Goal: Task Accomplishment & Management: Use online tool/utility

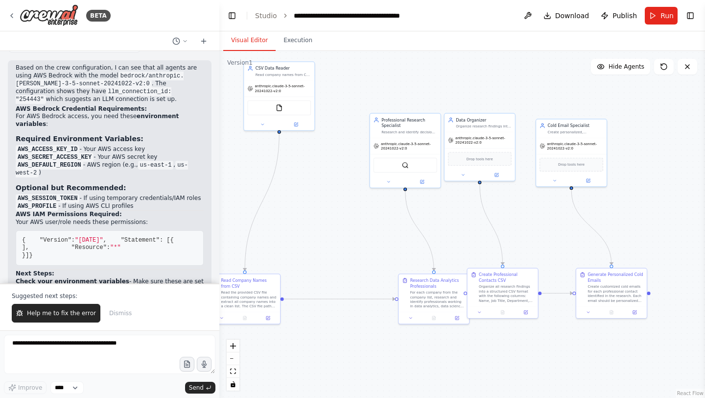
scroll to position [3529, 0]
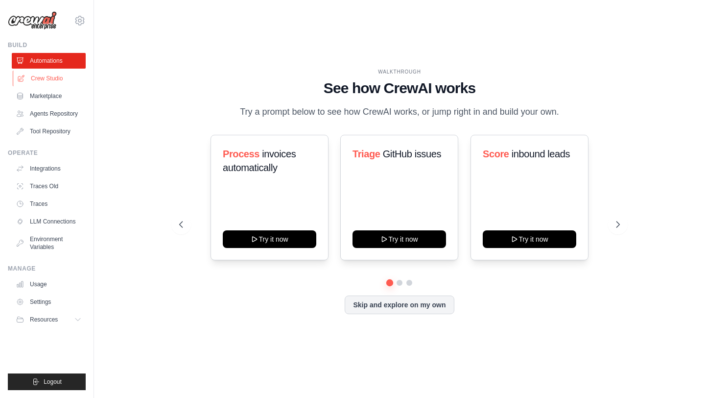
click at [51, 77] on link "Crew Studio" at bounding box center [50, 79] width 74 height 16
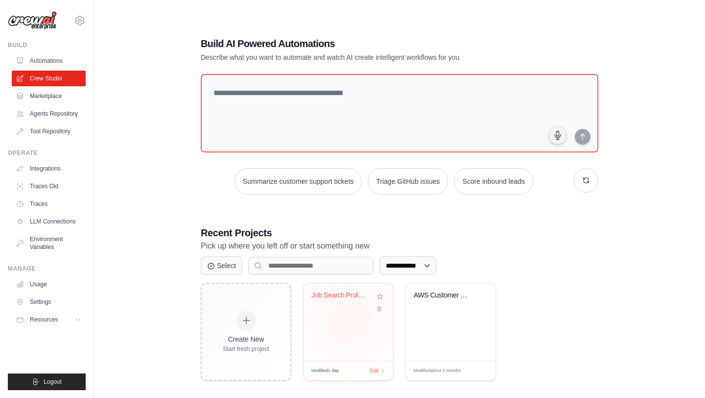
click at [349, 318] on div "Job Search Professional Research Au..." at bounding box center [349, 321] width 90 height 77
click at [54, 217] on link "LLM Connections" at bounding box center [50, 222] width 74 height 16
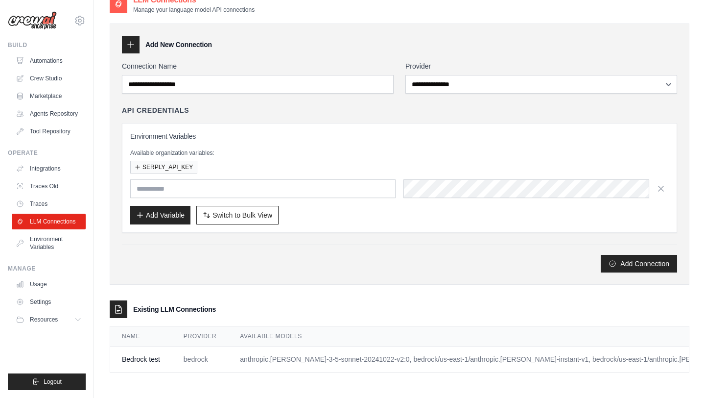
scroll to position [20, 0]
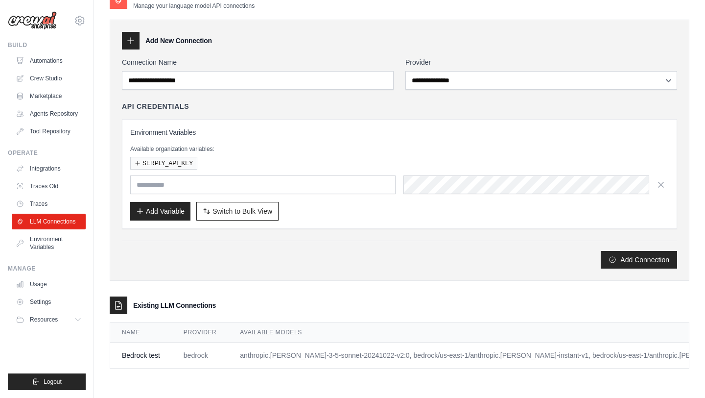
click at [224, 356] on td "bedrock" at bounding box center [200, 355] width 56 height 26
click at [137, 356] on td "Bedrock test" at bounding box center [141, 355] width 62 height 26
click at [654, 358] on td "anthropic.claude-3-5-sonnet-20241022-v2:0, bedrock/us-east-1/anthropic.claude-i…" at bounding box center [510, 355] width 564 height 26
click at [69, 220] on link "LLM Connections" at bounding box center [50, 222] width 74 height 16
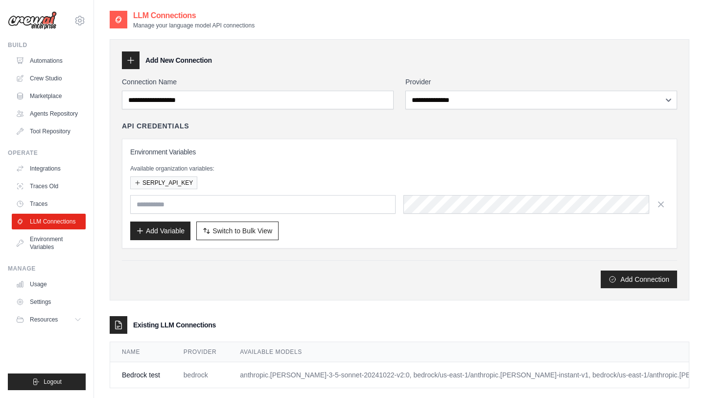
click at [122, 322] on icon at bounding box center [119, 325] width 10 height 10
click at [175, 326] on h3 "Existing LLM Connections" at bounding box center [174, 325] width 83 height 10
click at [655, 372] on td "anthropic.claude-3-5-sonnet-20241022-v2:0, bedrock/us-east-1/anthropic.claude-i…" at bounding box center [510, 375] width 564 height 26
click at [77, 241] on link "Environment Variables" at bounding box center [50, 243] width 74 height 24
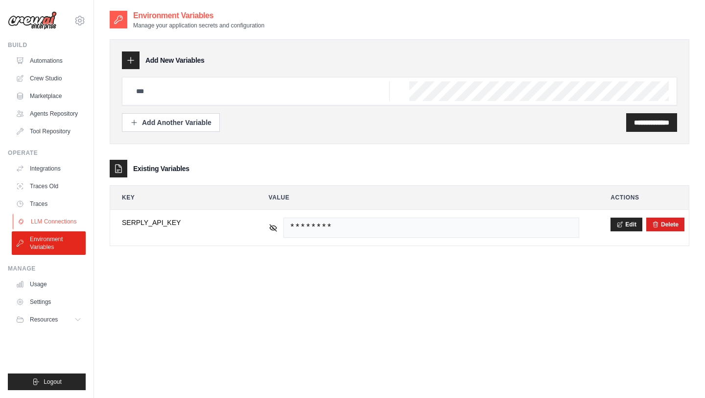
click at [65, 218] on link "LLM Connections" at bounding box center [50, 222] width 74 height 16
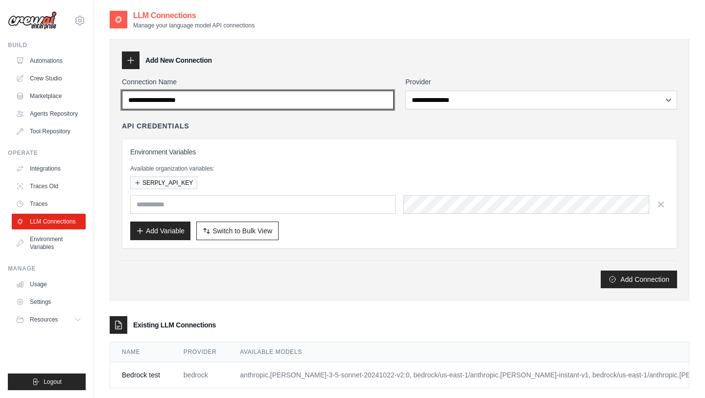
click at [303, 99] on input "Connection Name" at bounding box center [258, 100] width 272 height 19
type input "*******"
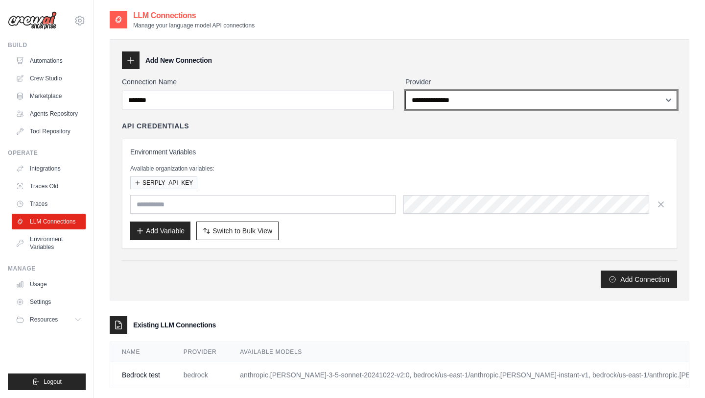
click at [469, 102] on select "**********" at bounding box center [542, 100] width 272 height 19
select select "*******"
click at [406, 91] on select "**********" at bounding box center [542, 100] width 272 height 19
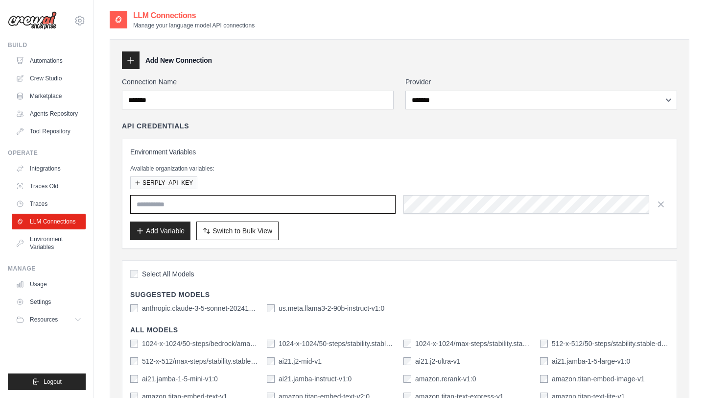
click at [280, 208] on input "text" at bounding box center [263, 204] width 266 height 19
paste input "**********"
type input "**********"
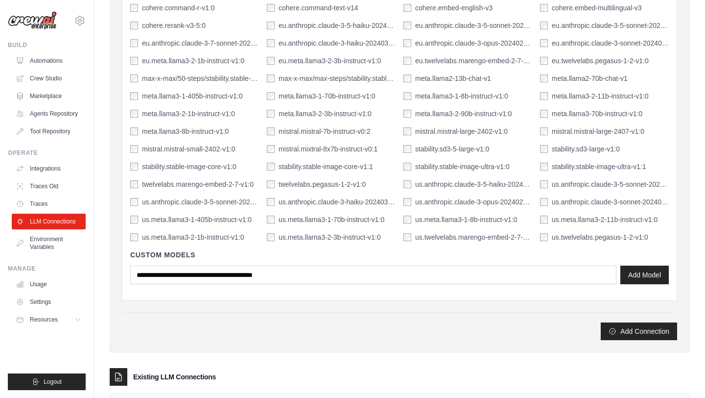
scroll to position [915, 0]
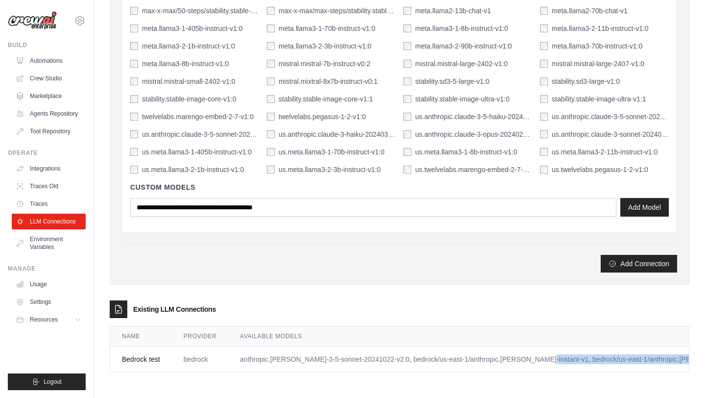
drag, startPoint x: 473, startPoint y: 359, endPoint x: 625, endPoint y: 370, distance: 151.8
click at [625, 370] on td "anthropic.claude-3-5-sonnet-20241022-v2:0, bedrock/us-east-1/anthropic.claude-i…" at bounding box center [510, 359] width 564 height 26
click at [651, 360] on td "anthropic.claude-3-5-sonnet-20241022-v2:0, bedrock/us-east-1/anthropic.claude-i…" at bounding box center [510, 359] width 564 height 26
click at [118, 306] on icon at bounding box center [119, 309] width 10 height 10
click at [57, 218] on link "LLM Connections" at bounding box center [50, 222] width 74 height 16
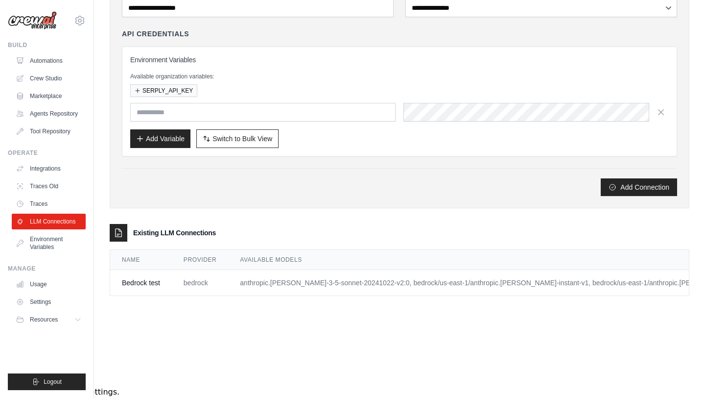
scroll to position [0, 0]
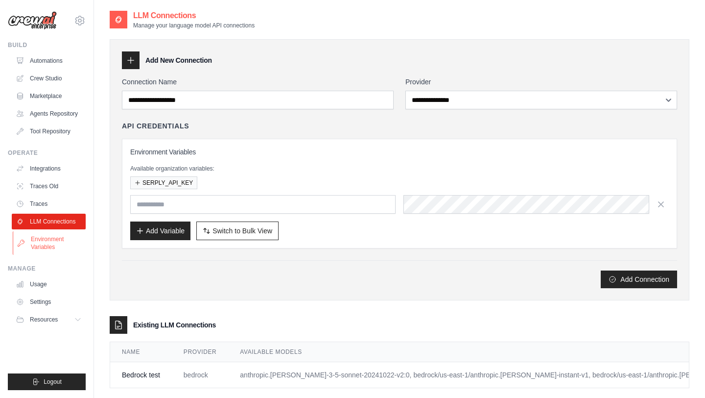
click at [46, 247] on link "Environment Variables" at bounding box center [50, 243] width 74 height 24
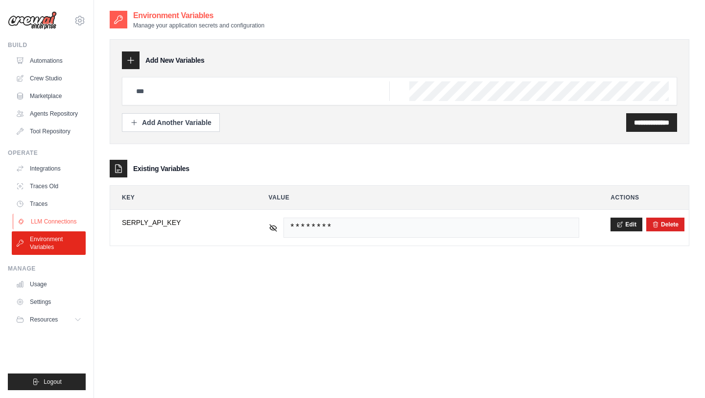
click at [56, 217] on link "LLM Connections" at bounding box center [50, 222] width 74 height 16
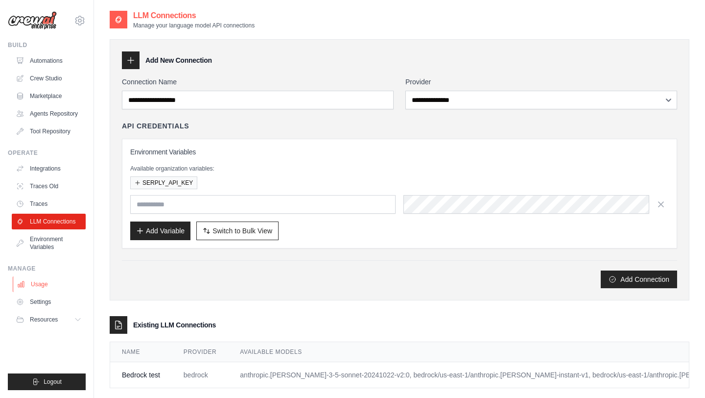
click at [44, 286] on link "Usage" at bounding box center [50, 284] width 74 height 16
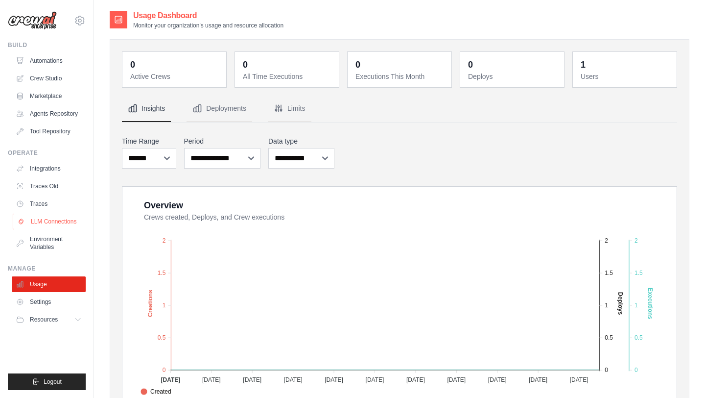
click at [53, 222] on link "LLM Connections" at bounding box center [50, 222] width 74 height 16
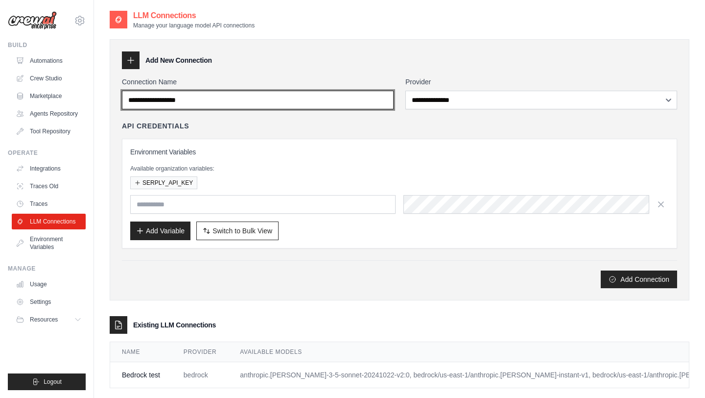
click at [202, 106] on input "Connection Name" at bounding box center [258, 100] width 272 height 19
type input "*******"
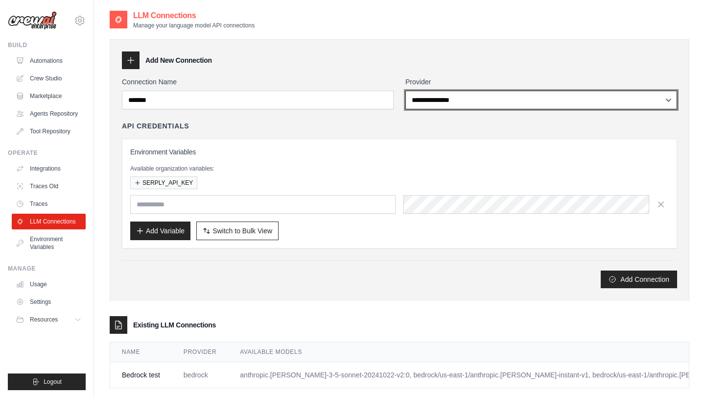
select select "*******"
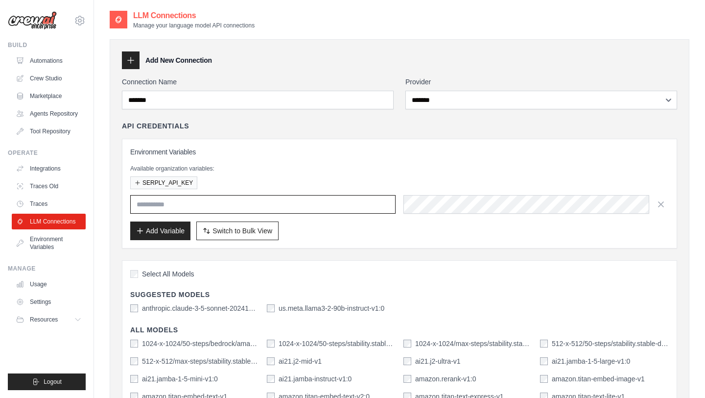
paste input "**********"
type input "**********"
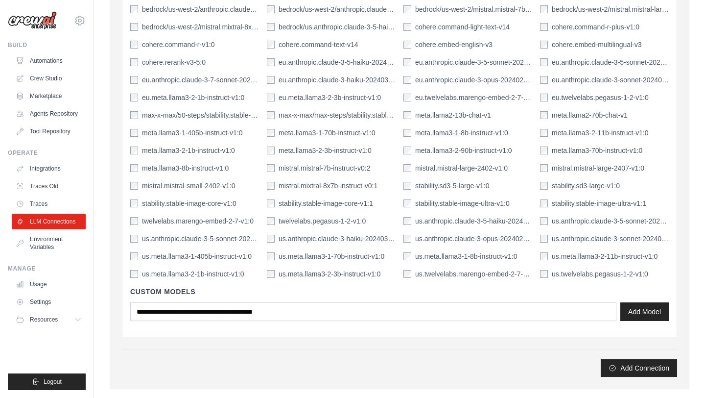
scroll to position [915, 0]
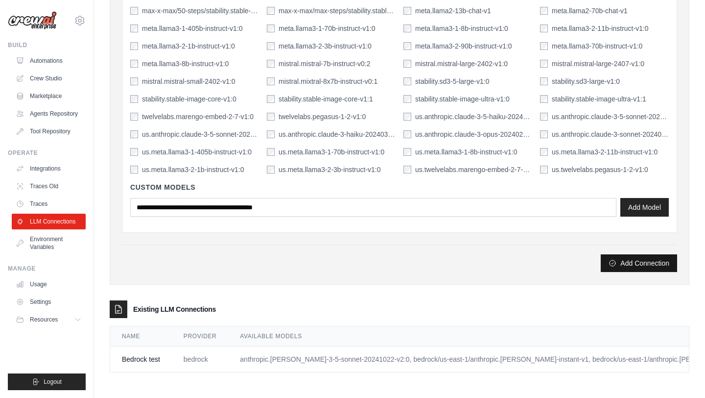
click at [637, 264] on button "Add Connection" at bounding box center [639, 263] width 76 height 18
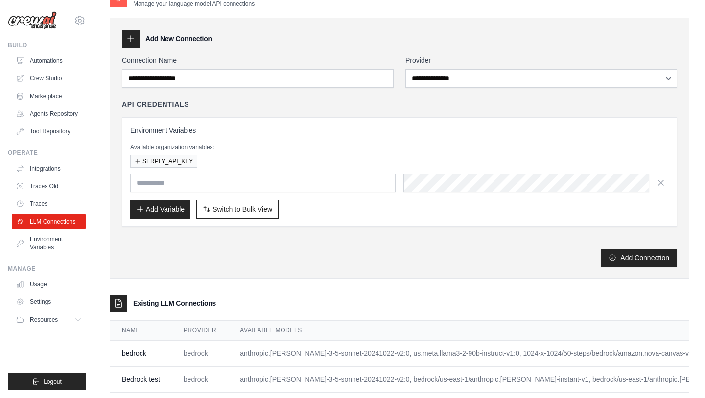
scroll to position [75, 0]
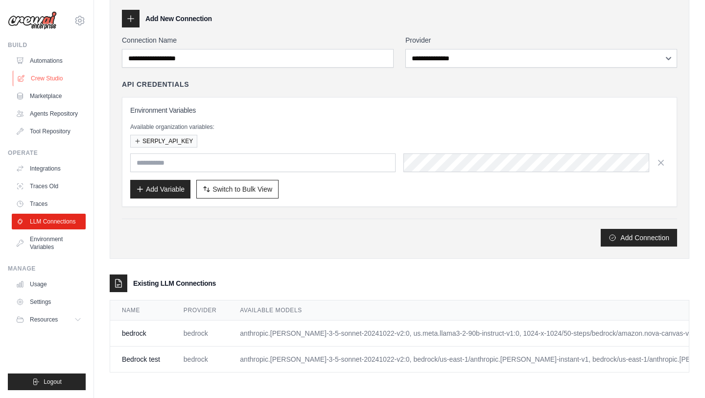
click at [51, 79] on link "Crew Studio" at bounding box center [50, 79] width 74 height 16
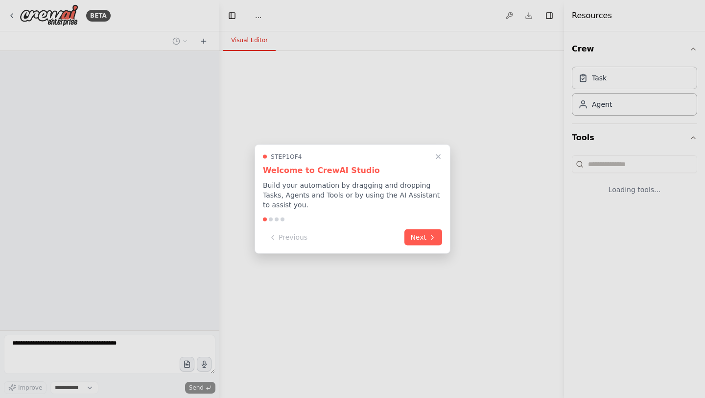
select select "****"
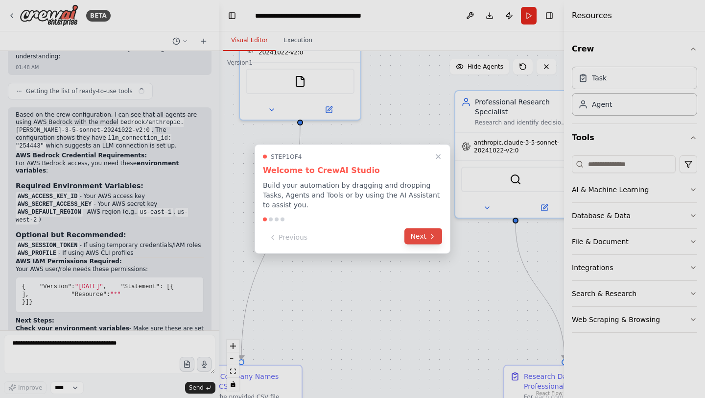
scroll to position [3624, 0]
click at [426, 226] on div "Step 1 of 4 Welcome to CrewAI Studio Build your automation by dragging and drop…" at bounding box center [353, 199] width 196 height 109
click at [426, 233] on button "Next" at bounding box center [424, 236] width 38 height 16
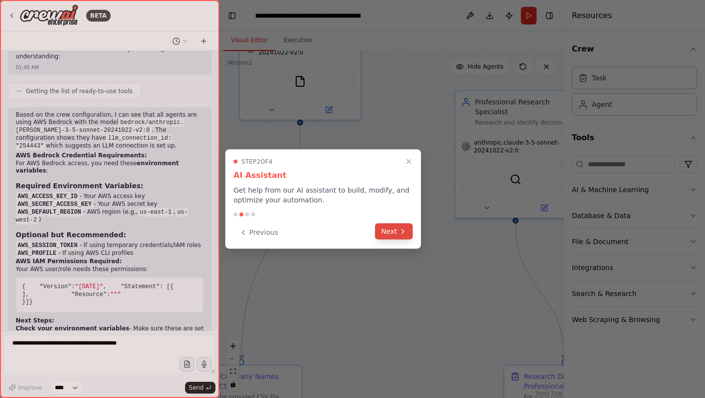
click at [406, 231] on icon at bounding box center [403, 231] width 8 height 8
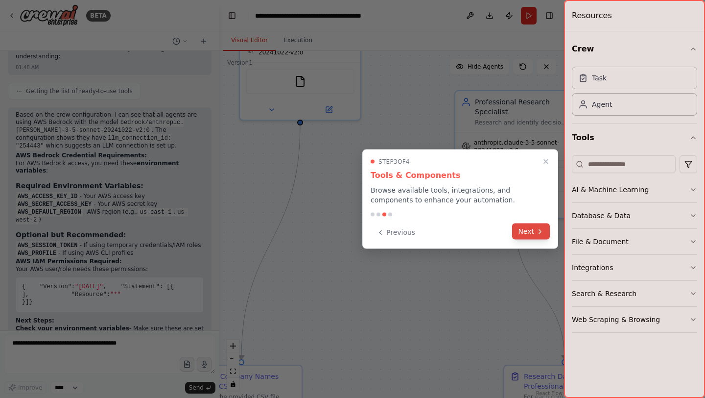
click at [536, 233] on icon at bounding box center [540, 231] width 8 height 8
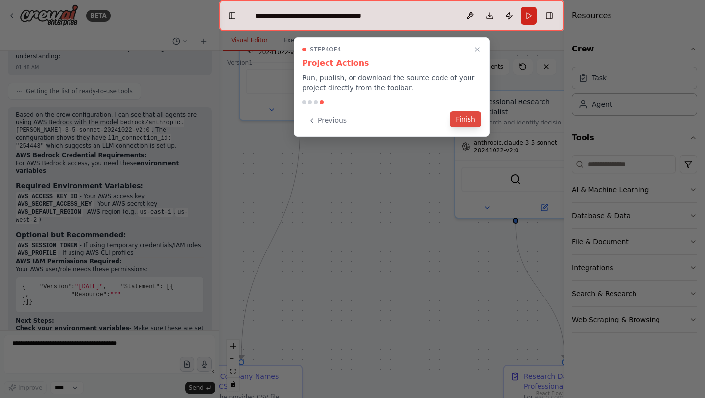
click at [465, 121] on button "Finish" at bounding box center [465, 119] width 31 height 16
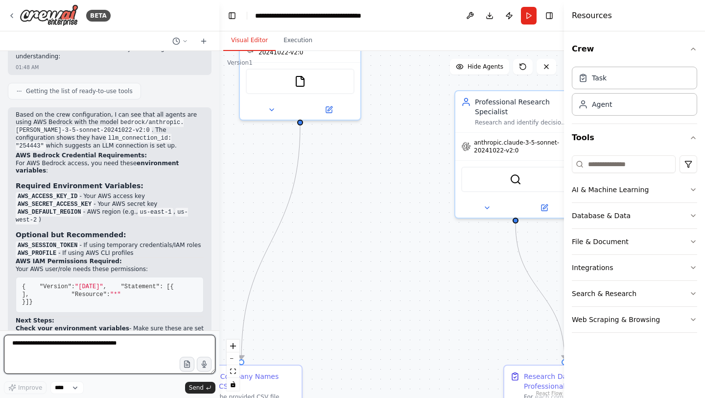
click at [126, 344] on textarea at bounding box center [110, 354] width 212 height 39
paste textarea "**********"
type textarea "**********"
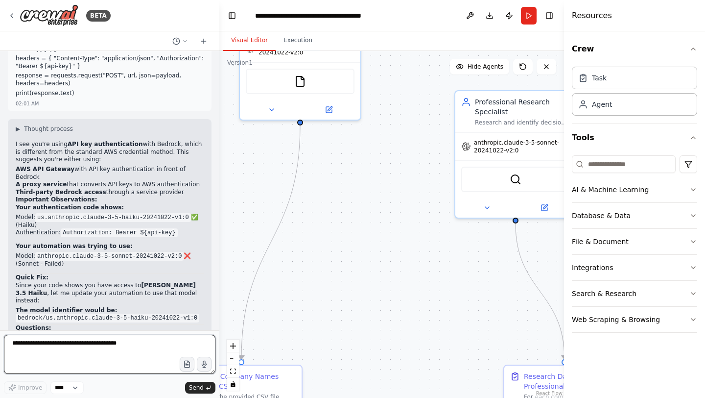
scroll to position [4039, 0]
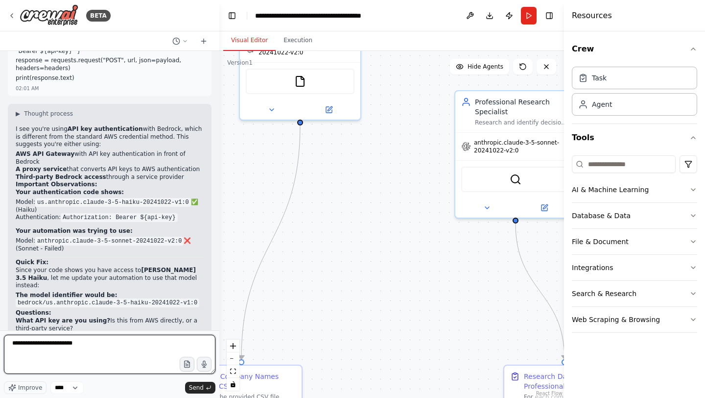
type textarea "**********"
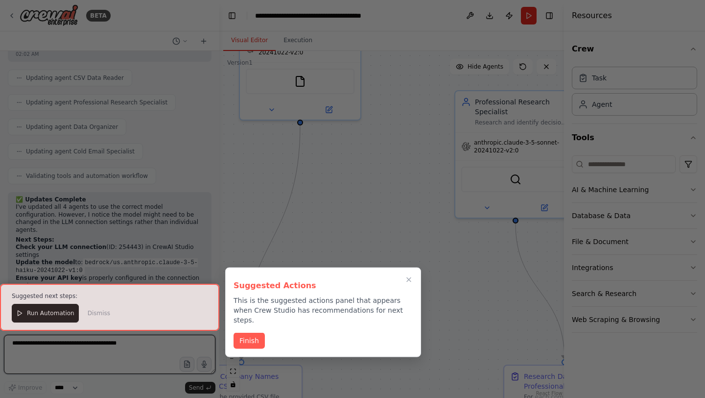
scroll to position [4573, 0]
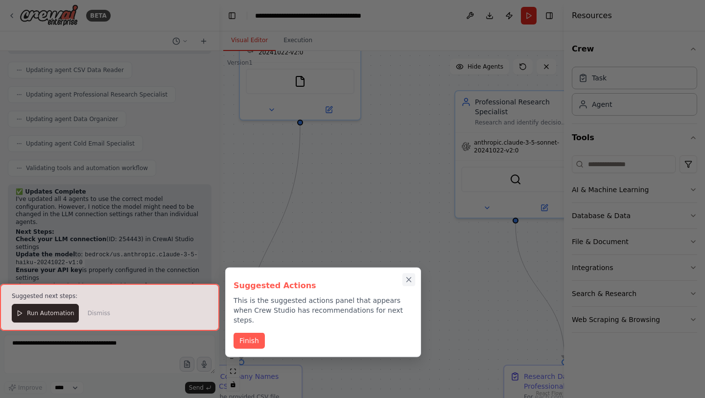
click at [407, 278] on icon "Close walkthrough" at bounding box center [409, 279] width 4 height 4
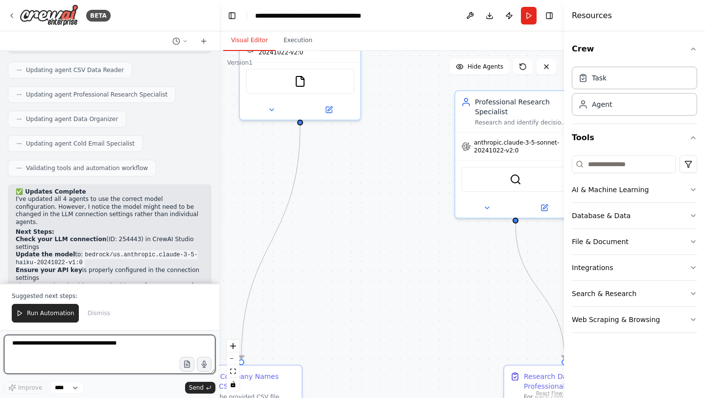
click at [106, 344] on textarea at bounding box center [110, 354] width 212 height 39
paste textarea "**********"
type textarea "**********"
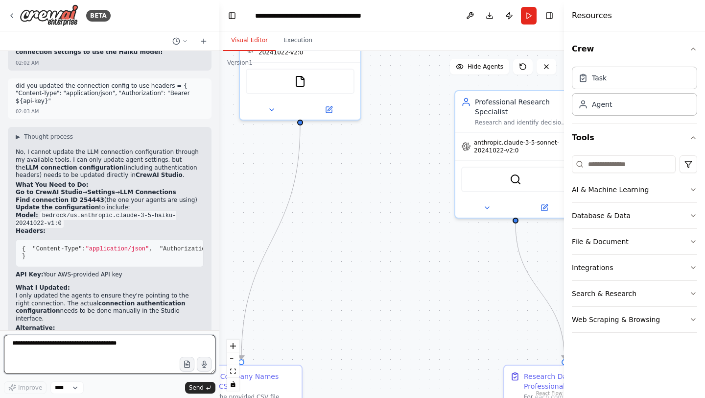
scroll to position [4871, 0]
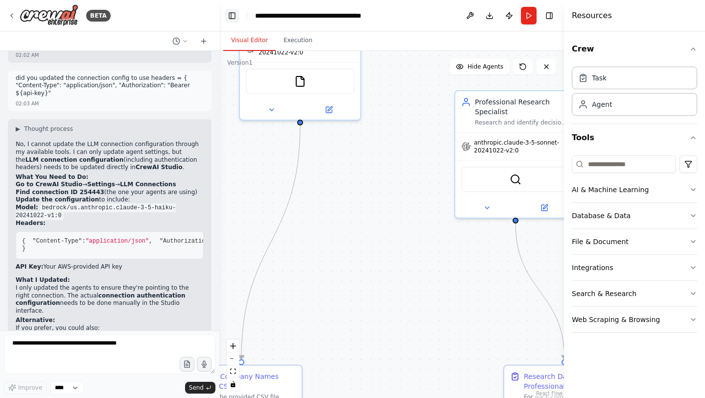
click at [235, 17] on button "Toggle Left Sidebar" at bounding box center [232, 16] width 14 height 14
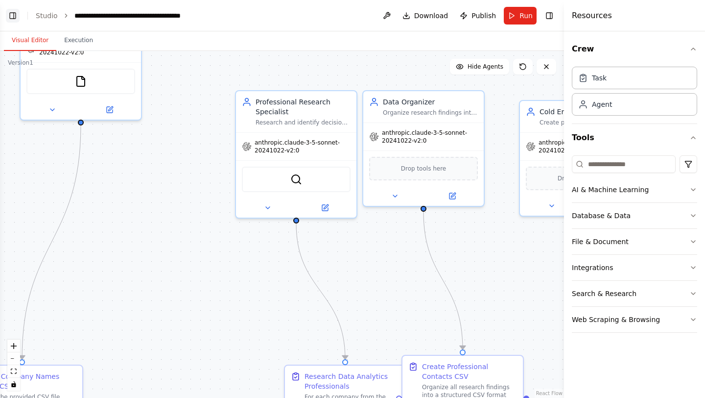
click at [14, 13] on button "Toggle Left Sidebar" at bounding box center [13, 16] width 14 height 14
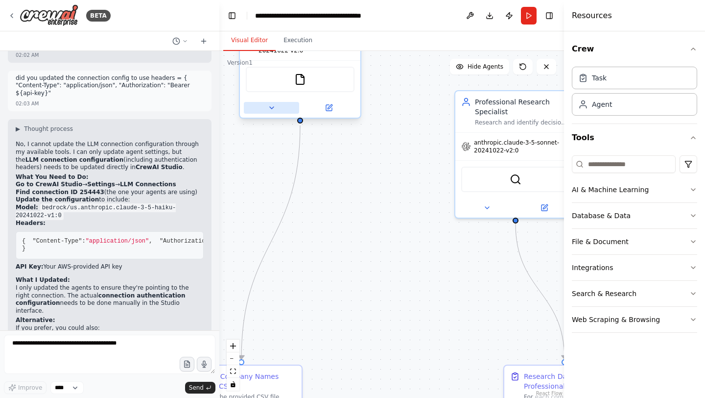
click at [278, 113] on button at bounding box center [271, 108] width 55 height 12
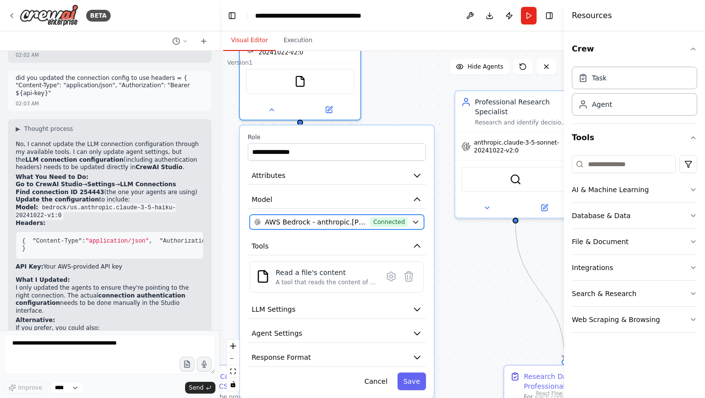
click at [411, 226] on button "AWS Bedrock - anthropic.claude-3-5-sonnet-20241022-v2:0 (Bedrock test) Connected" at bounding box center [337, 222] width 174 height 15
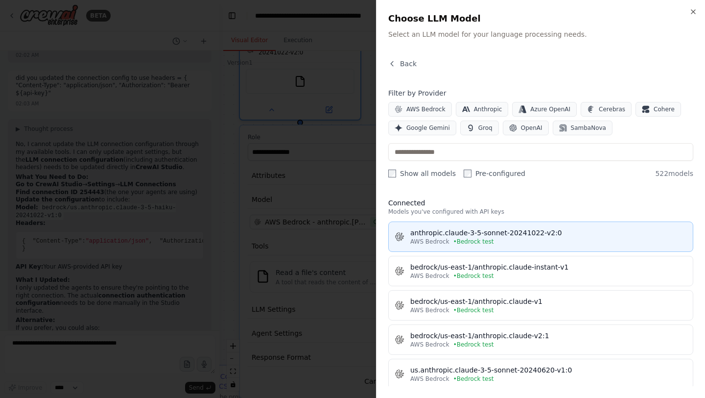
click at [500, 235] on div "anthropic.claude-3-5-sonnet-20241022-v2:0" at bounding box center [549, 233] width 277 height 10
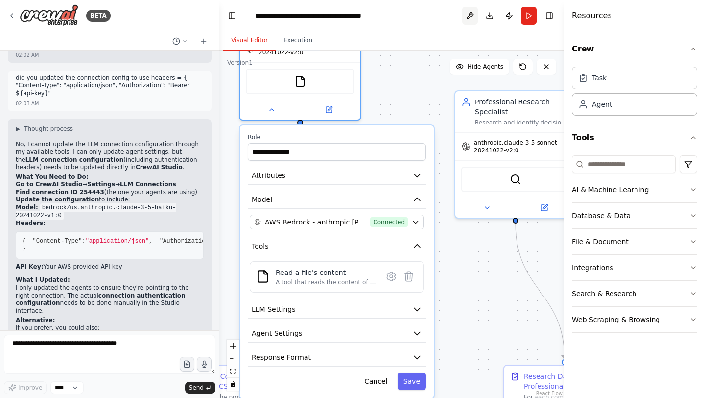
click at [472, 17] on button at bounding box center [470, 16] width 16 height 18
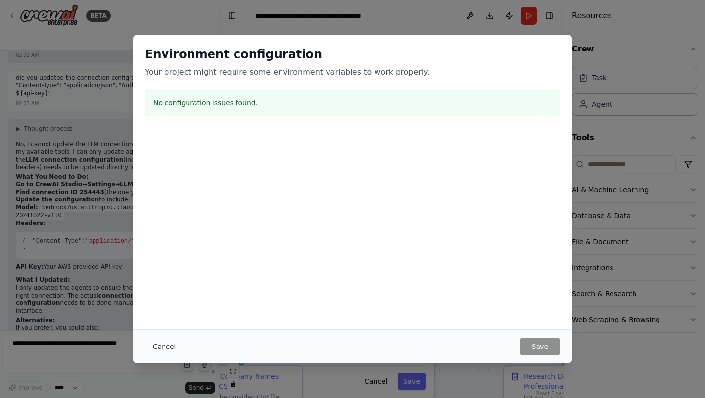
click at [154, 346] on button "Cancel" at bounding box center [164, 347] width 39 height 18
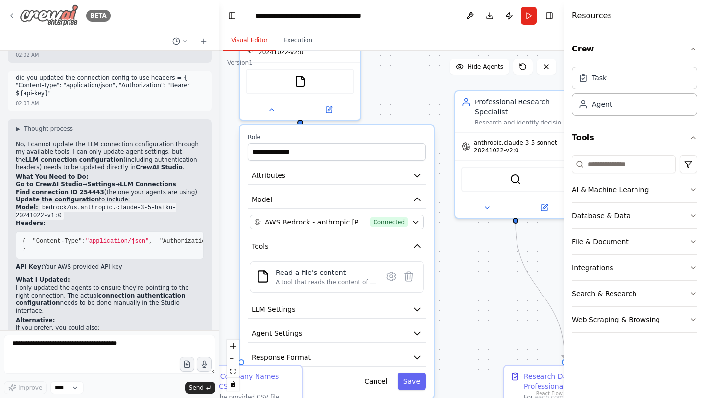
click at [11, 17] on icon at bounding box center [12, 16] width 8 height 8
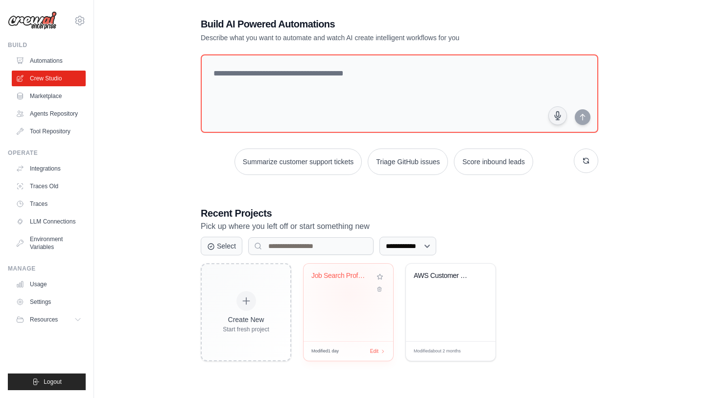
click at [349, 293] on div "Job Search Professional Research Au..." at bounding box center [349, 282] width 74 height 23
click at [48, 221] on link "LLM Connections" at bounding box center [50, 222] width 74 height 16
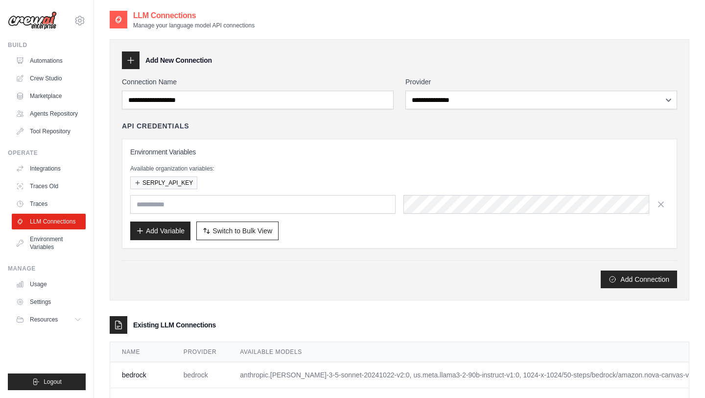
click at [131, 65] on icon at bounding box center [131, 60] width 10 height 10
click at [169, 58] on h3 "Add New Connection" at bounding box center [178, 60] width 67 height 10
click at [316, 127] on div "API Credentials" at bounding box center [400, 126] width 556 height 10
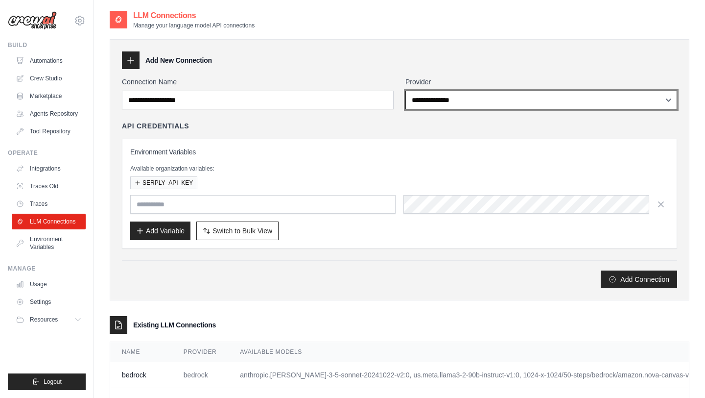
click at [485, 106] on select "**********" at bounding box center [542, 100] width 272 height 19
click at [406, 91] on select "**********" at bounding box center [542, 100] width 272 height 19
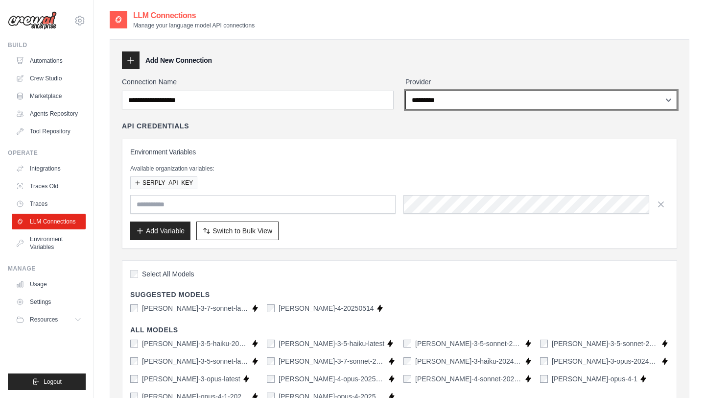
click at [447, 98] on select "**********" at bounding box center [542, 100] width 272 height 19
click at [406, 91] on select "**********" at bounding box center [542, 100] width 272 height 19
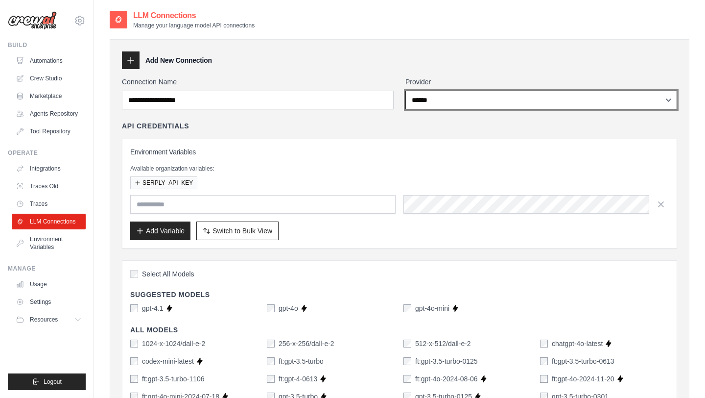
click at [442, 105] on select "**********" at bounding box center [542, 100] width 272 height 19
select select "*******"
click at [406, 91] on select "**********" at bounding box center [542, 100] width 272 height 19
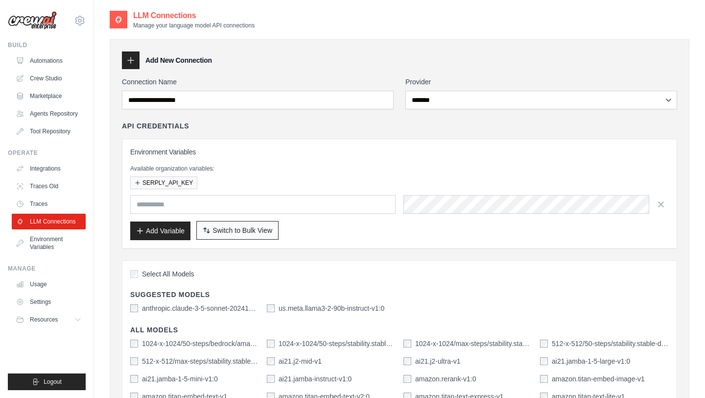
click at [252, 228] on span "Switch to Bulk View" at bounding box center [243, 230] width 60 height 10
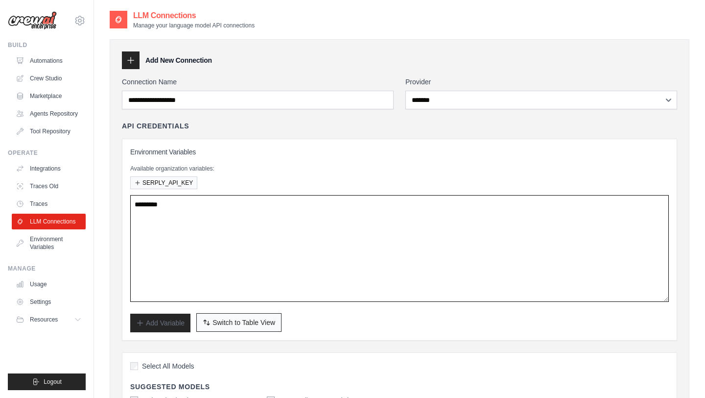
click at [252, 228] on textarea at bounding box center [399, 248] width 539 height 107
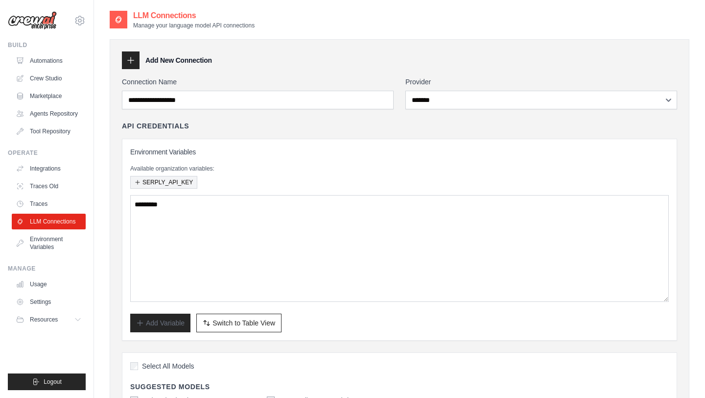
click at [188, 188] on button "SERPLY_API_KEY" at bounding box center [163, 182] width 67 height 13
click at [168, 180] on button "SERPLY_API_KEY" at bounding box center [163, 182] width 67 height 13
click at [137, 178] on button "SERPLY_API_KEY" at bounding box center [163, 182] width 67 height 13
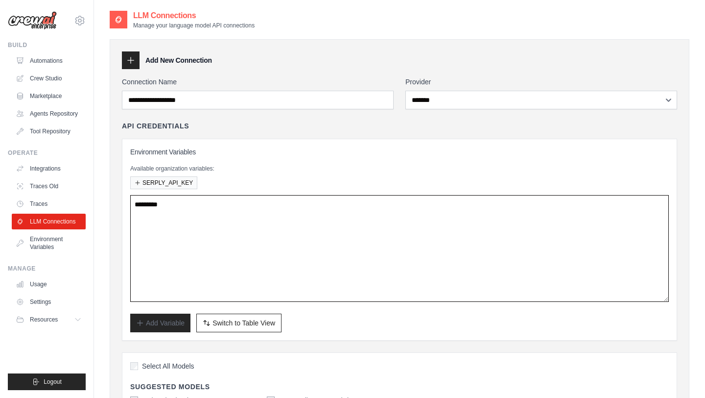
click at [216, 232] on textarea at bounding box center [399, 248] width 539 height 107
drag, startPoint x: 221, startPoint y: 214, endPoint x: 144, endPoint y: 207, distance: 78.2
click at [144, 207] on textarea at bounding box center [399, 248] width 539 height 107
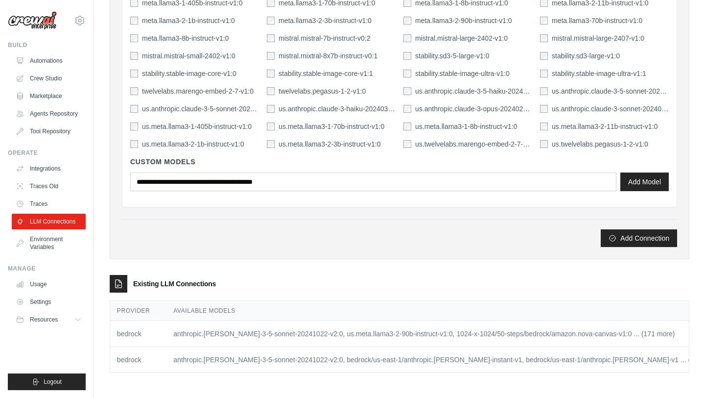
scroll to position [0, 80]
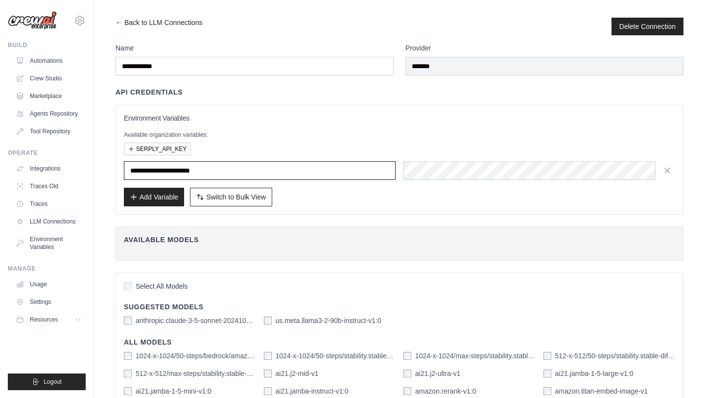
click at [286, 172] on input "**********" at bounding box center [260, 170] width 272 height 19
drag, startPoint x: 286, startPoint y: 172, endPoint x: 180, endPoint y: 159, distance: 106.6
click at [180, 159] on div "**********" at bounding box center [400, 159] width 552 height 93
paste input "**********"
type input "**********"
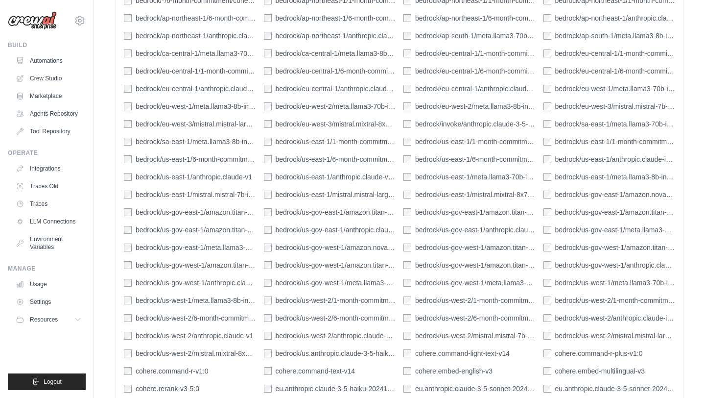
scroll to position [486, 0]
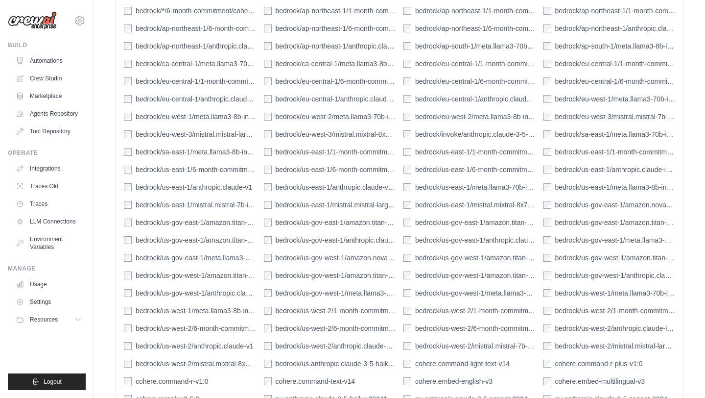
click at [554, 189] on div "bedrock/us-east-1/meta.llama3-8b-instruct-v1:0" at bounding box center [610, 187] width 132 height 10
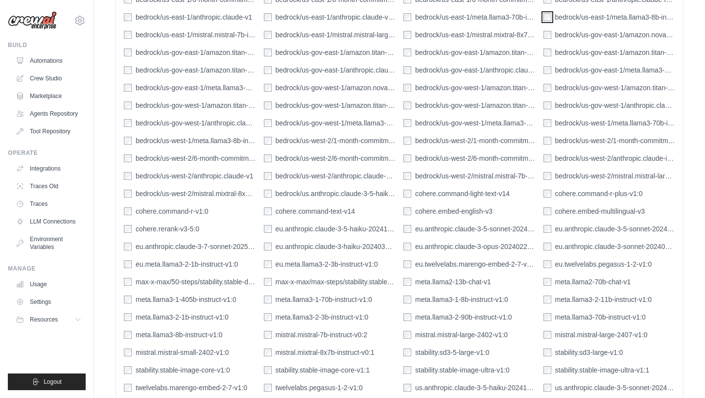
scroll to position [811, 0]
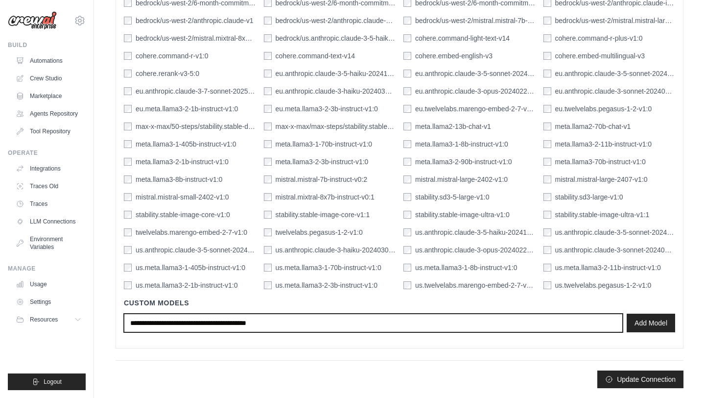
click at [416, 326] on input "text" at bounding box center [373, 323] width 499 height 19
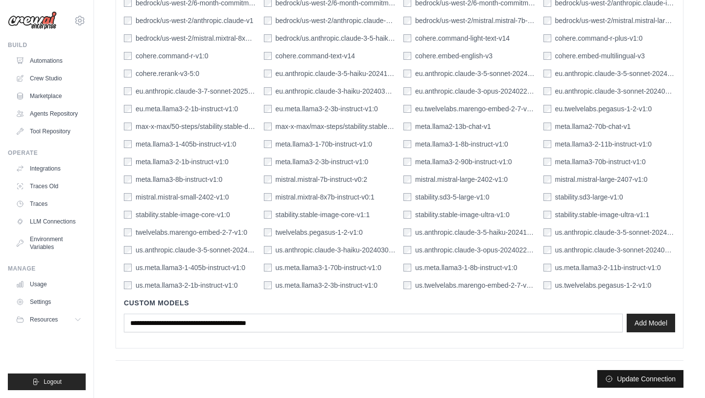
click at [635, 370] on button "Update Connection" at bounding box center [641, 379] width 86 height 18
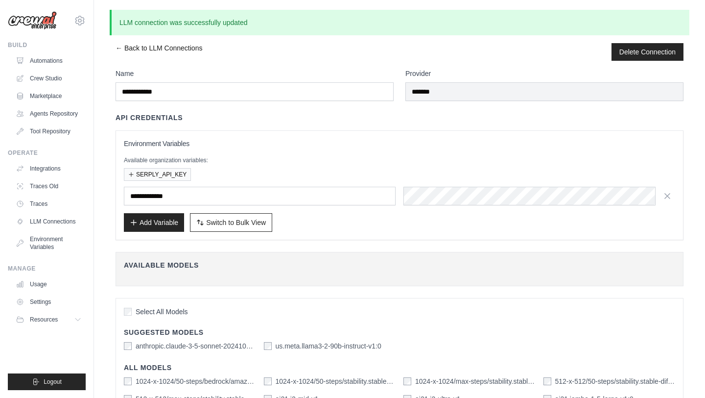
click at [162, 47] on link "← Back to LLM Connections" at bounding box center [159, 52] width 87 height 18
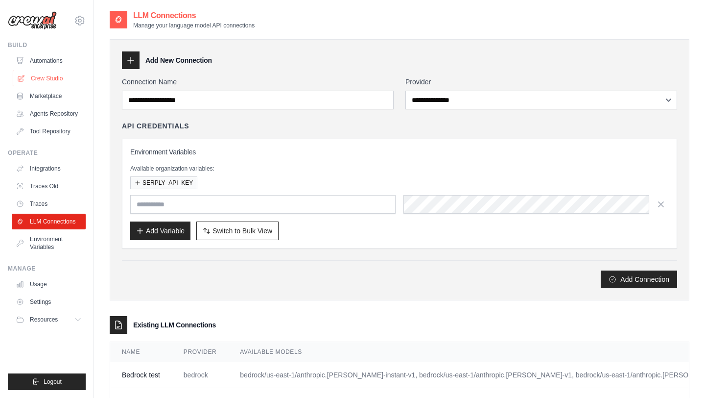
click at [52, 77] on link "Crew Studio" at bounding box center [50, 79] width 74 height 16
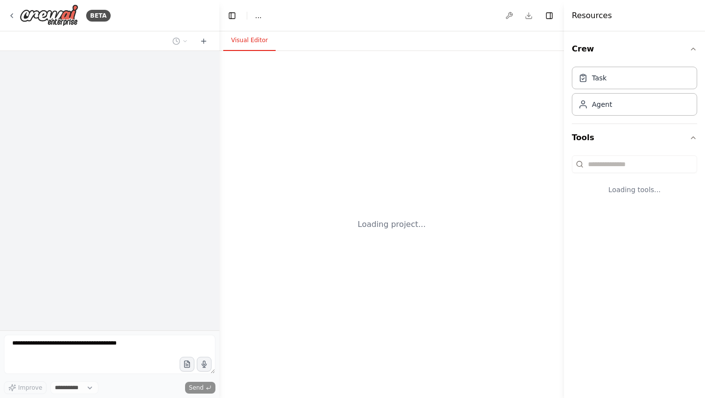
select select "****"
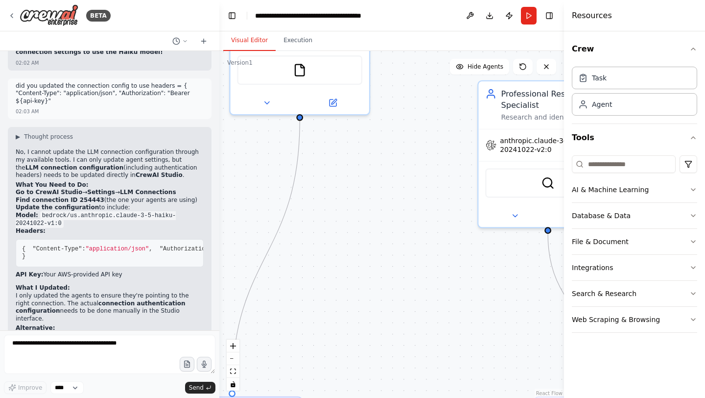
scroll to position [4871, 0]
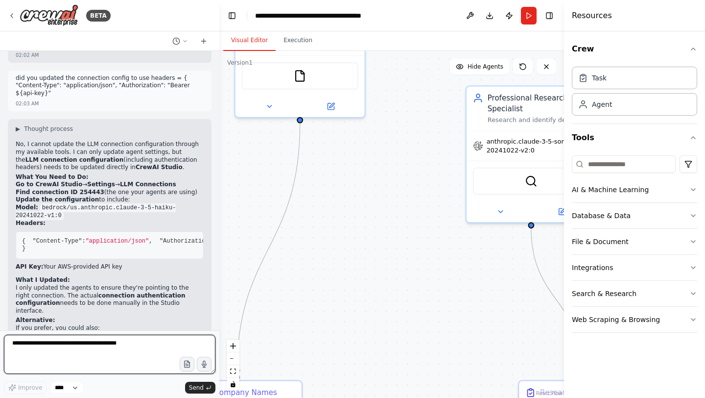
click at [94, 343] on textarea at bounding box center [110, 354] width 212 height 39
type textarea "**********"
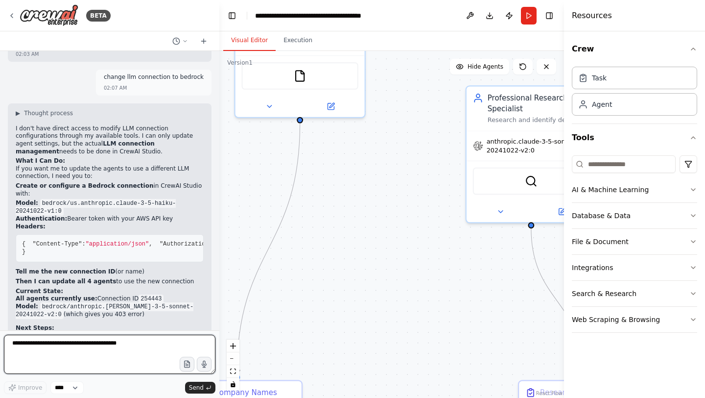
scroll to position [5216, 0]
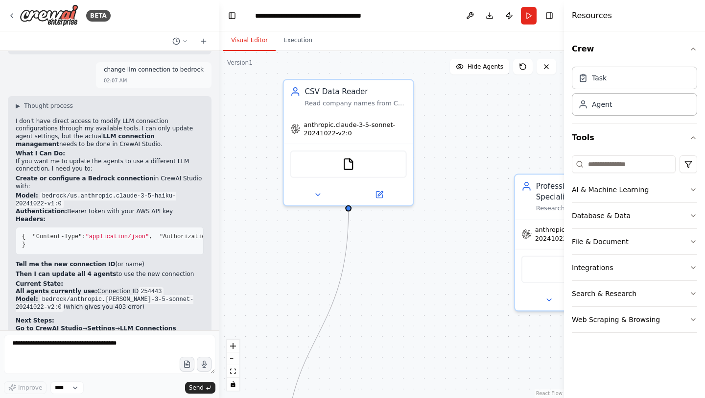
drag, startPoint x: 315, startPoint y: 209, endPoint x: 335, endPoint y: 283, distance: 77.1
click at [335, 283] on div ".deletable-edge-delete-btn { width: 20px; height: 20px; border: 0px solid #ffff…" at bounding box center [391, 224] width 345 height 347
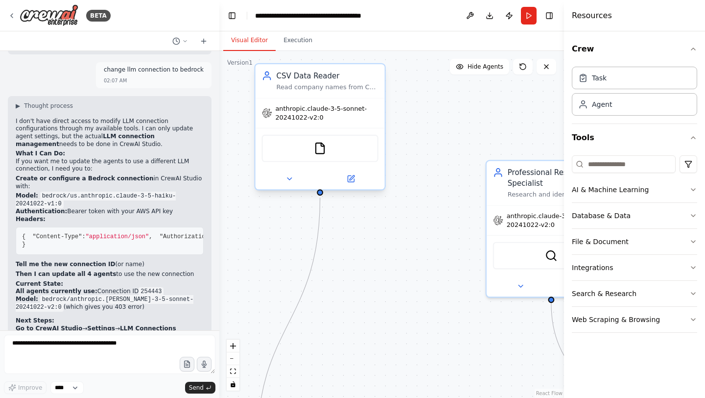
click at [321, 114] on span "anthropic.claude-3-5-sonnet-20241022-v2:0" at bounding box center [326, 113] width 103 height 17
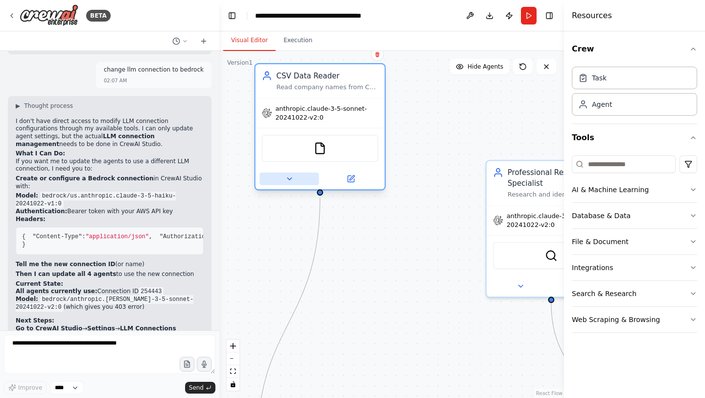
click at [293, 179] on button at bounding box center [289, 178] width 59 height 13
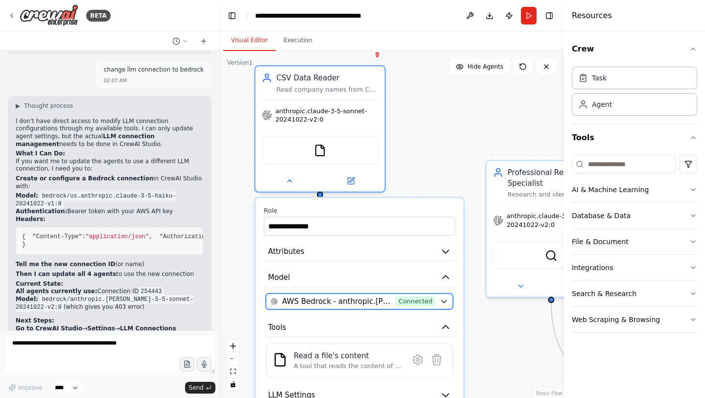
click at [408, 303] on span "Connected" at bounding box center [416, 301] width 40 height 10
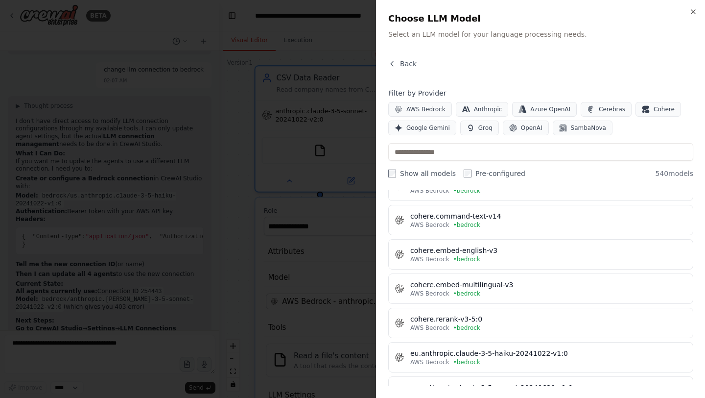
scroll to position [4196, 0]
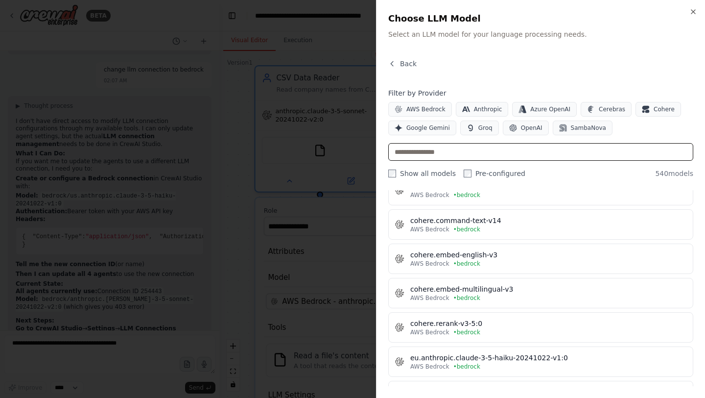
click at [469, 153] on input "text" at bounding box center [540, 152] width 305 height 18
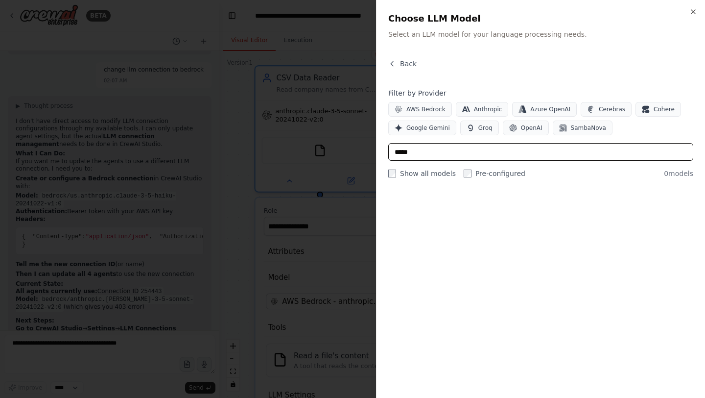
scroll to position [0, 0]
type input "*"
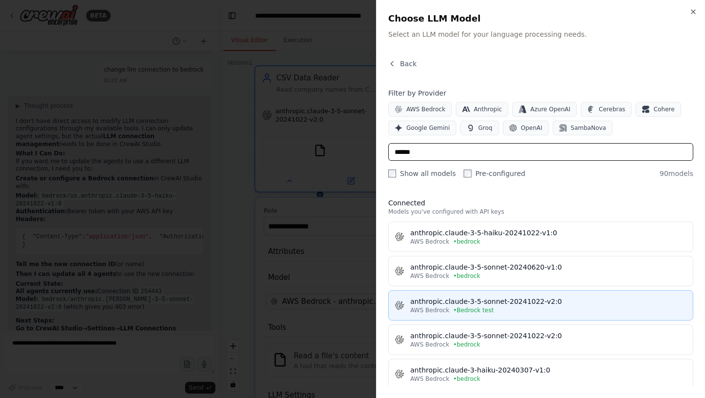
type input "******"
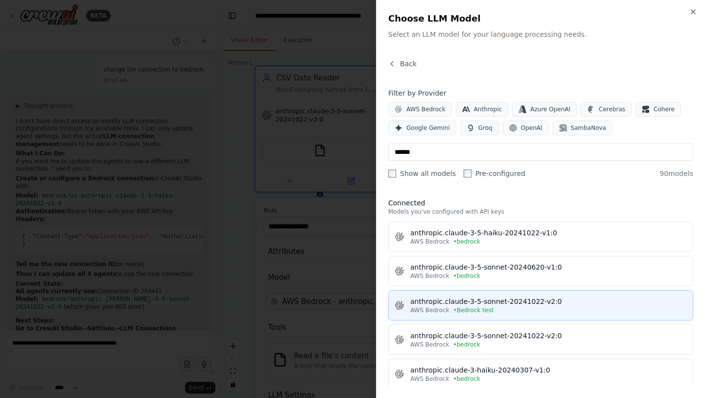
click at [513, 308] on div "AWS Bedrock • Bedrock test" at bounding box center [549, 310] width 277 height 8
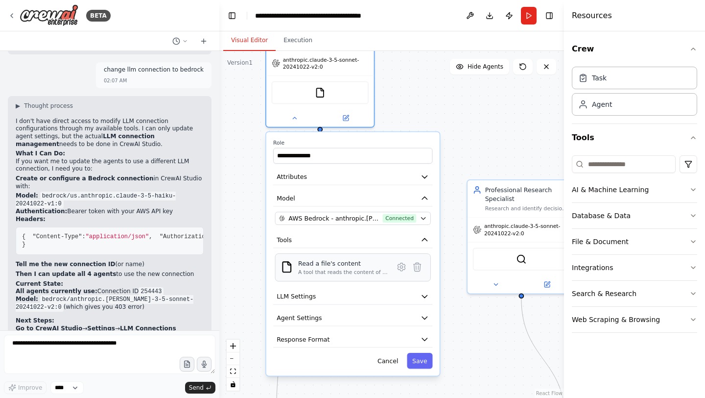
drag, startPoint x: 411, startPoint y: 331, endPoint x: 404, endPoint y: 255, distance: 75.8
click at [404, 255] on div "**********" at bounding box center [352, 253] width 173 height 243
click at [426, 365] on button "Save" at bounding box center [419, 361] width 25 height 16
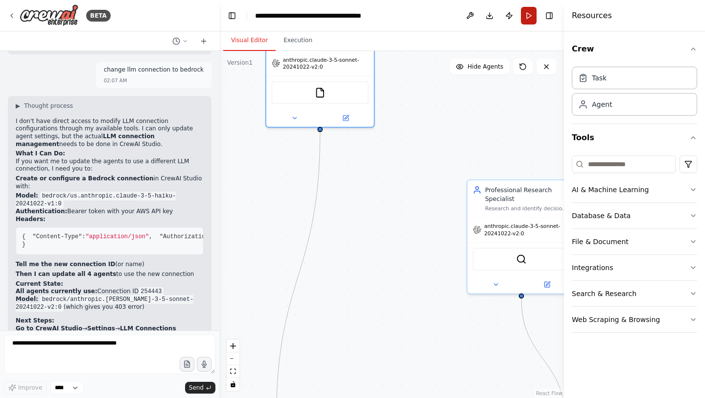
click at [529, 17] on button "Run" at bounding box center [529, 16] width 16 height 18
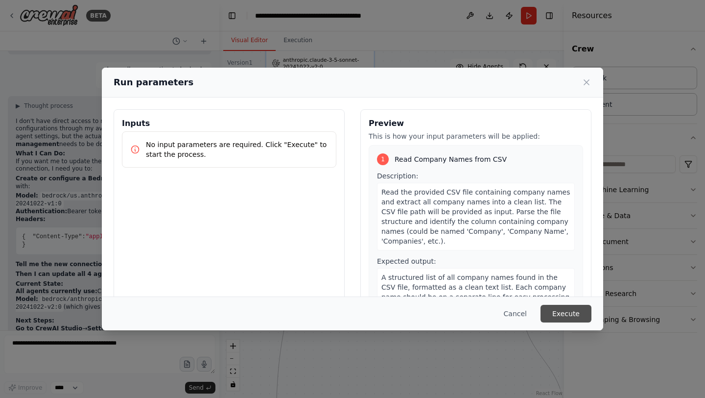
click at [562, 315] on button "Execute" at bounding box center [566, 314] width 51 height 18
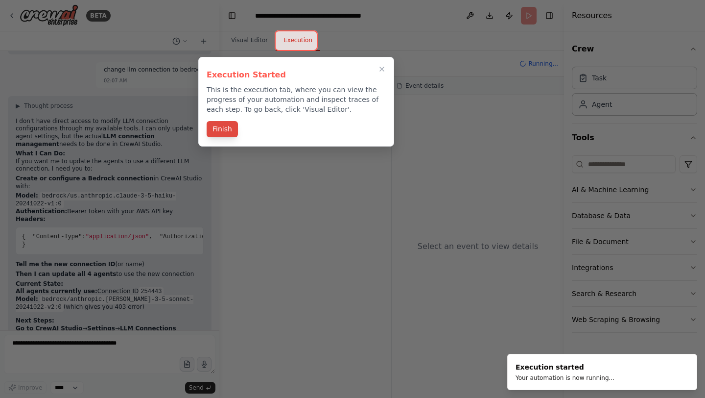
click at [220, 130] on button "Finish" at bounding box center [222, 129] width 31 height 16
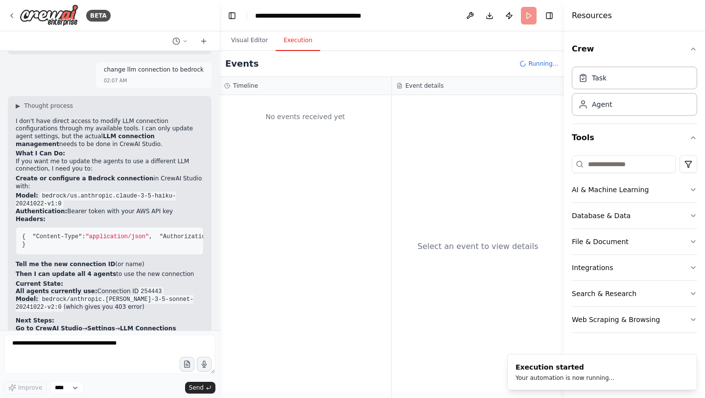
click at [302, 39] on button "Execution" at bounding box center [298, 40] width 45 height 21
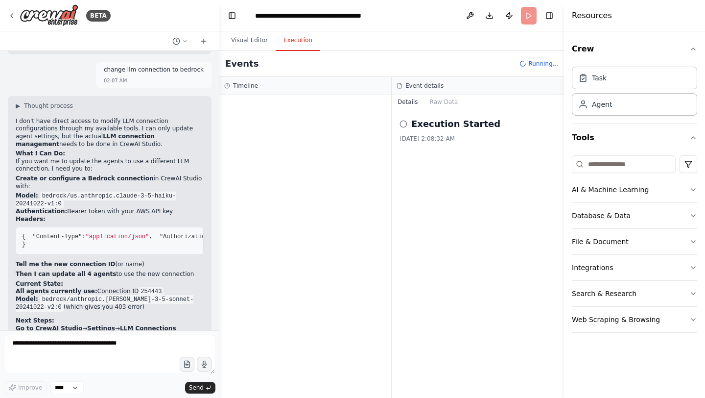
click at [405, 123] on icon at bounding box center [404, 124] width 8 height 8
click at [549, 21] on button "Toggle Right Sidebar" at bounding box center [550, 16] width 14 height 14
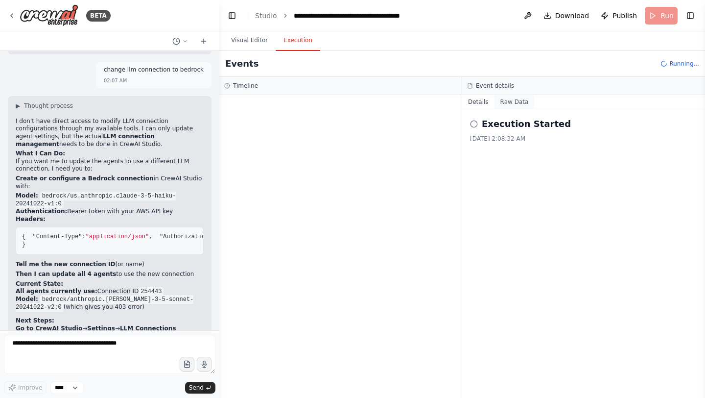
click at [517, 99] on button "Raw Data" at bounding box center [515, 102] width 40 height 14
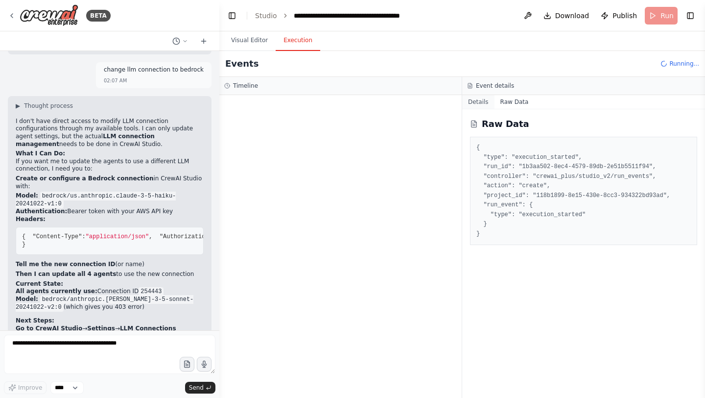
click at [481, 104] on button "Details" at bounding box center [478, 102] width 32 height 14
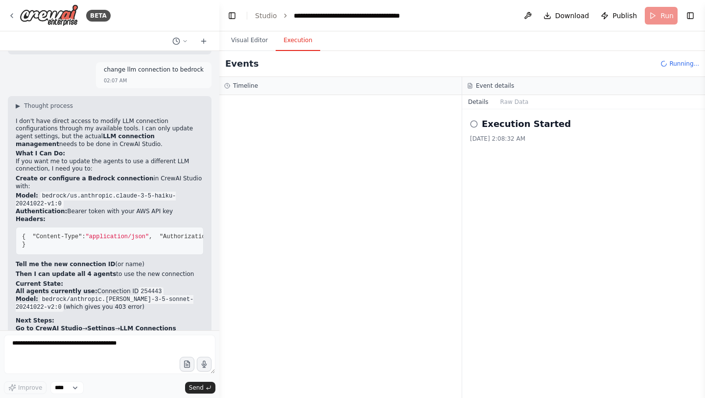
click at [477, 122] on icon at bounding box center [474, 124] width 8 height 8
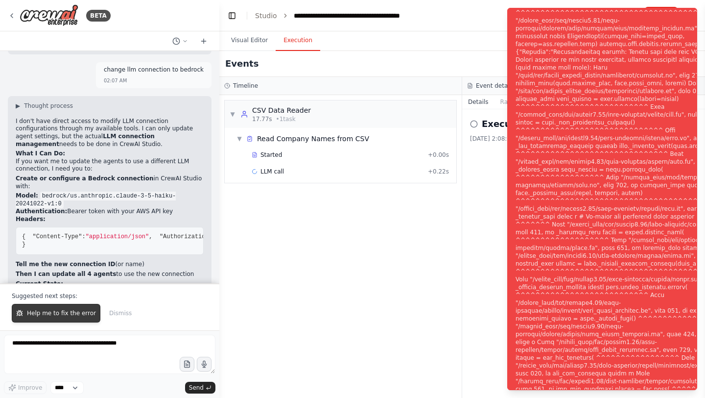
click at [64, 310] on span "Help me to fix the error" at bounding box center [61, 313] width 69 height 8
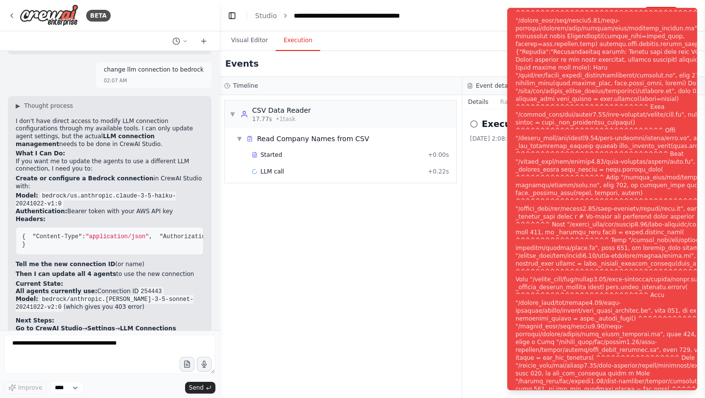
scroll to position [5242, 0]
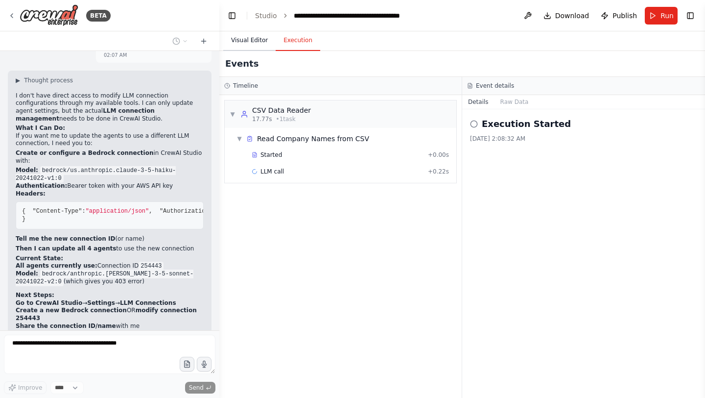
click at [256, 41] on button "Visual Editor" at bounding box center [249, 40] width 52 height 21
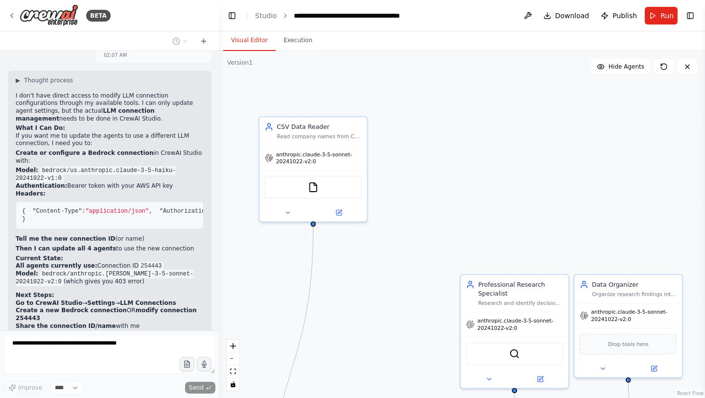
drag, startPoint x: 346, startPoint y: 171, endPoint x: 339, endPoint y: 266, distance: 94.8
click at [339, 266] on div ".deletable-edge-delete-btn { width: 20px; height: 20px; border: 0px solid #ffff…" at bounding box center [462, 224] width 486 height 347
click at [292, 213] on button at bounding box center [287, 211] width 49 height 10
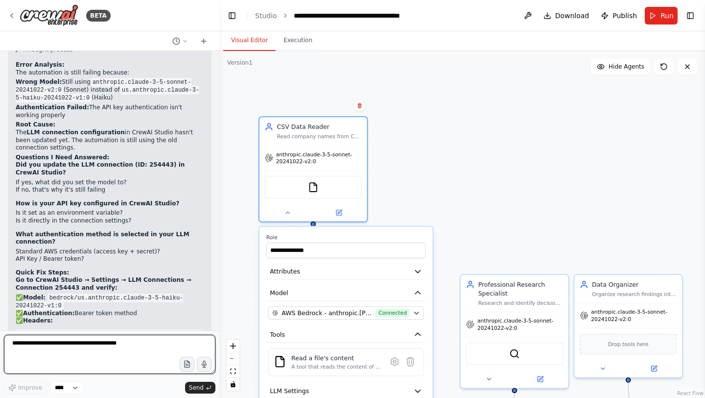
scroll to position [5590, 0]
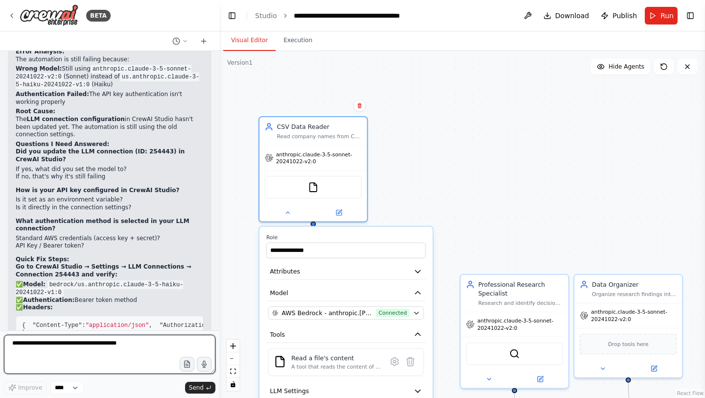
click at [95, 339] on textarea at bounding box center [110, 354] width 212 height 39
type textarea "**********"
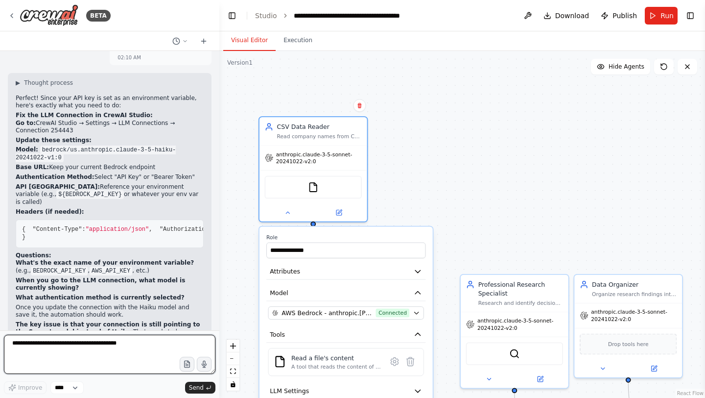
scroll to position [5941, 0]
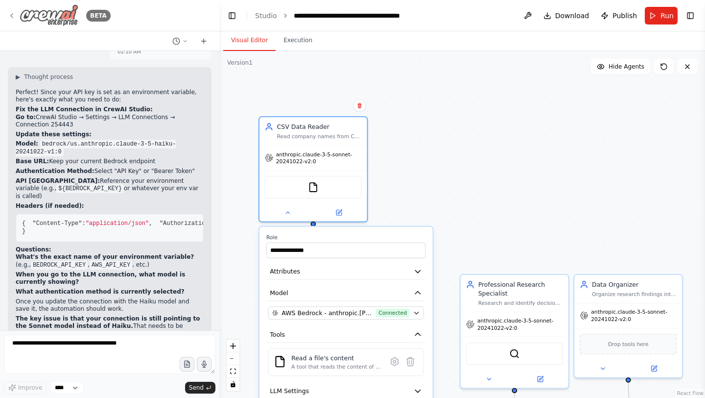
click at [9, 13] on icon at bounding box center [12, 16] width 8 height 8
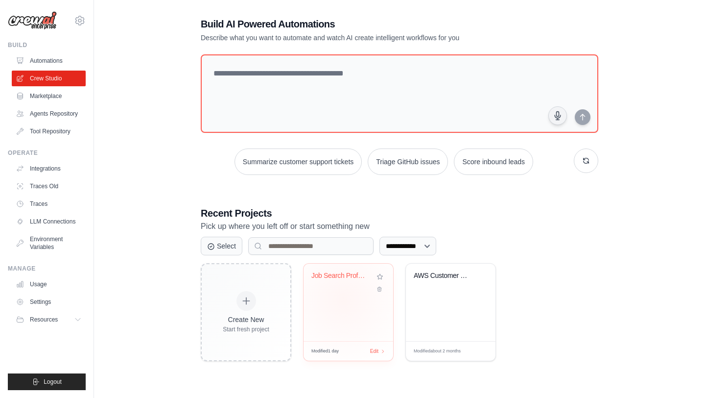
click at [343, 299] on div "Job Search Professional Research Au..." at bounding box center [349, 302] width 90 height 77
click at [55, 215] on link "LLM Connections" at bounding box center [50, 222] width 74 height 16
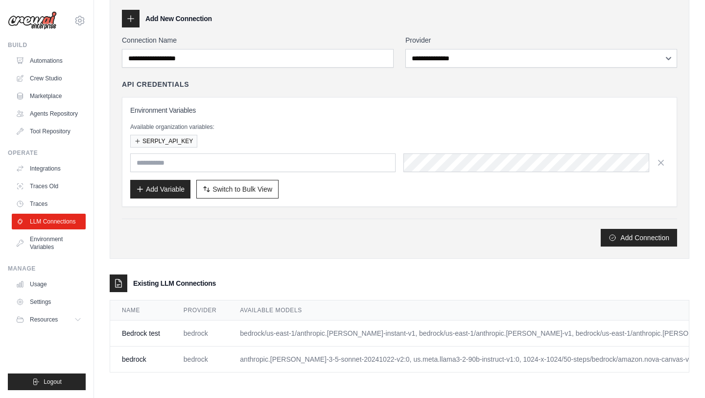
scroll to position [0, 80]
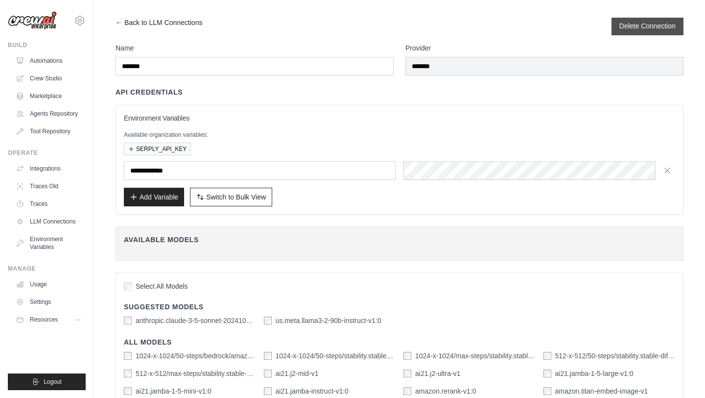
click at [625, 27] on button "Delete Connection" at bounding box center [648, 26] width 56 height 10
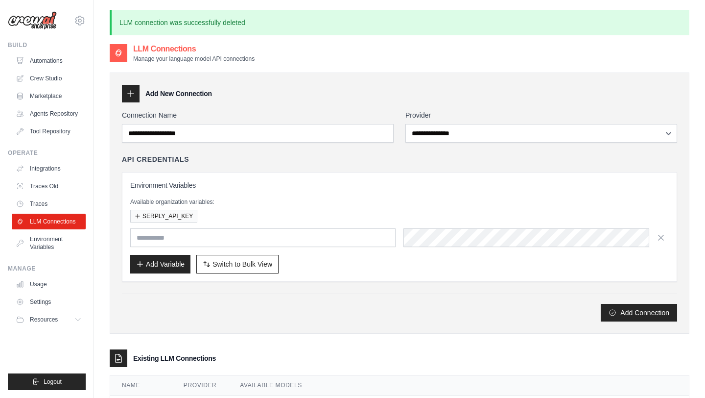
scroll to position [53, 0]
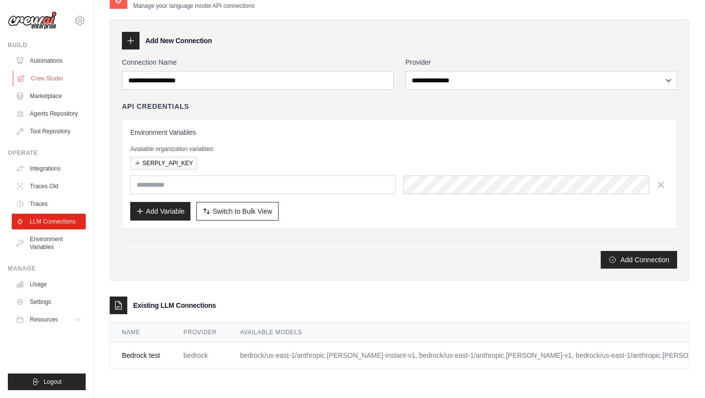
click at [49, 74] on link "Crew Studio" at bounding box center [50, 79] width 74 height 16
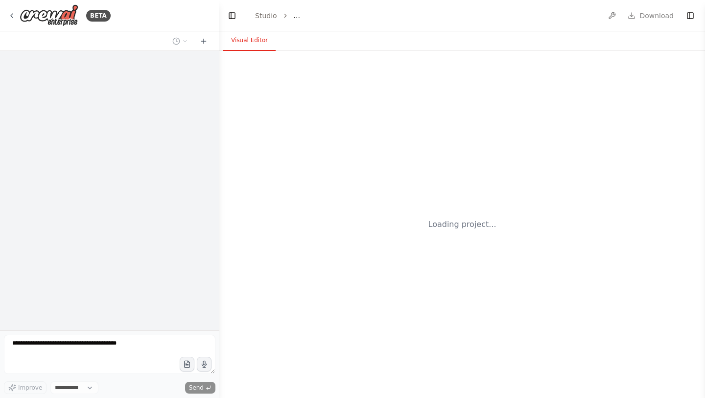
select select "****"
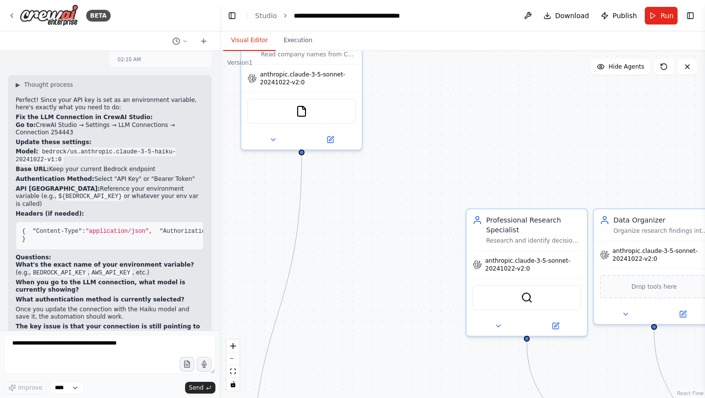
scroll to position [5941, 0]
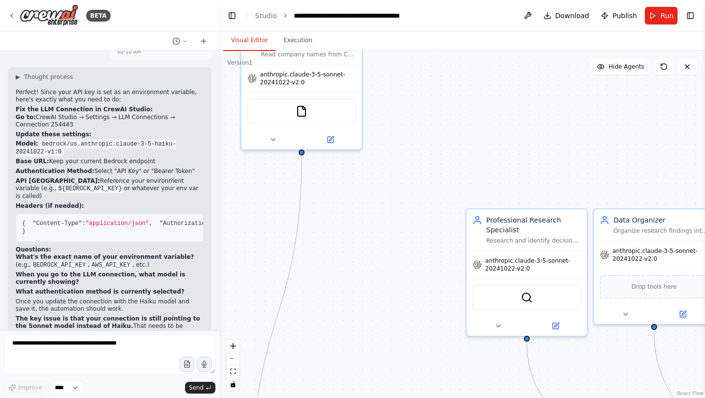
drag, startPoint x: 351, startPoint y: 244, endPoint x: 356, endPoint y: 397, distance: 152.9
click at [356, 397] on div ".deletable-edge-delete-btn { width: 20px; height: 20px; border: 0px solid #ffff…" at bounding box center [462, 224] width 486 height 347
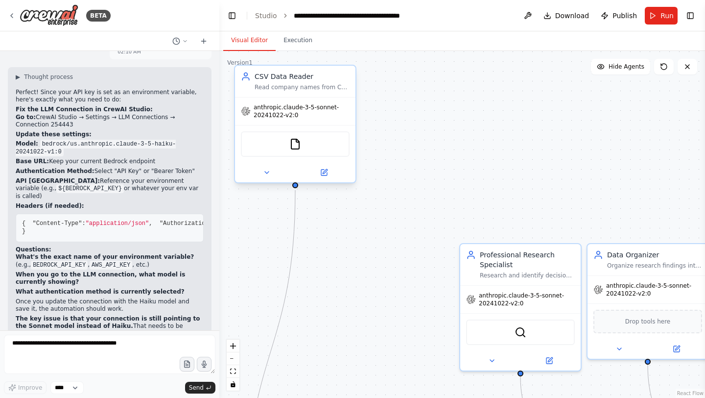
click at [294, 118] on span "anthropic.claude-3-5-sonnet-20241022-v2:0" at bounding box center [302, 111] width 96 height 16
click at [271, 173] on button at bounding box center [266, 173] width 55 height 12
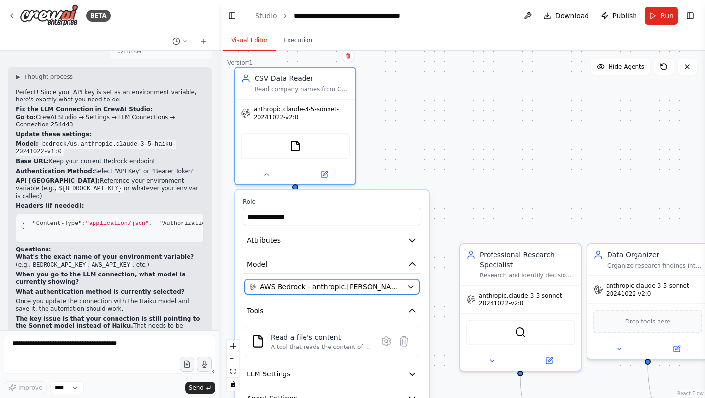
click at [392, 291] on span "AWS Bedrock - anthropic.claude-3-5-sonnet-20241022-v2:0" at bounding box center [331, 287] width 143 height 10
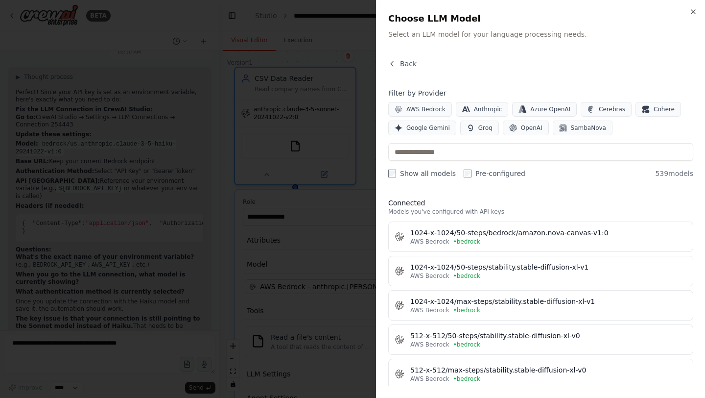
click at [425, 174] on label "Show all models" at bounding box center [422, 174] width 68 height 10
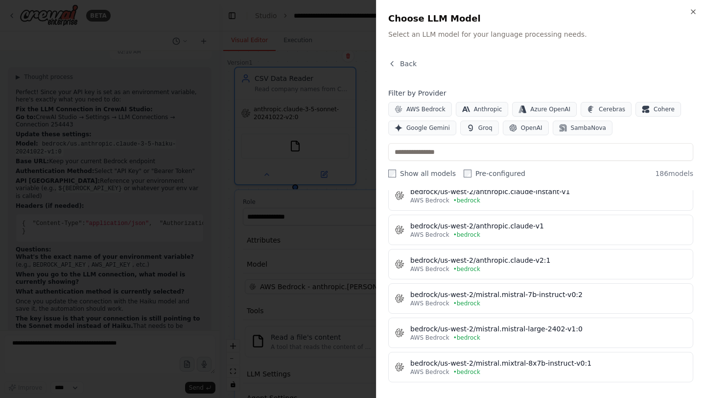
scroll to position [3903, 0]
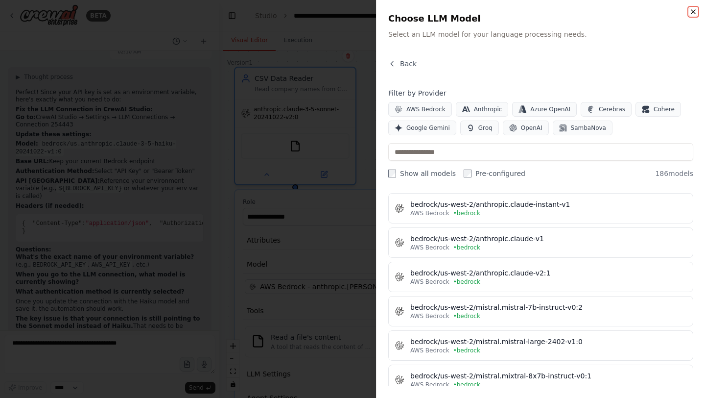
click at [696, 13] on icon "button" at bounding box center [694, 12] width 8 height 8
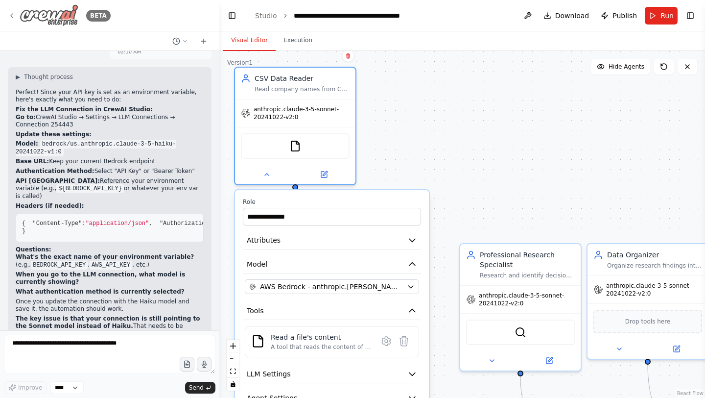
click at [12, 10] on div "BETA" at bounding box center [59, 15] width 103 height 22
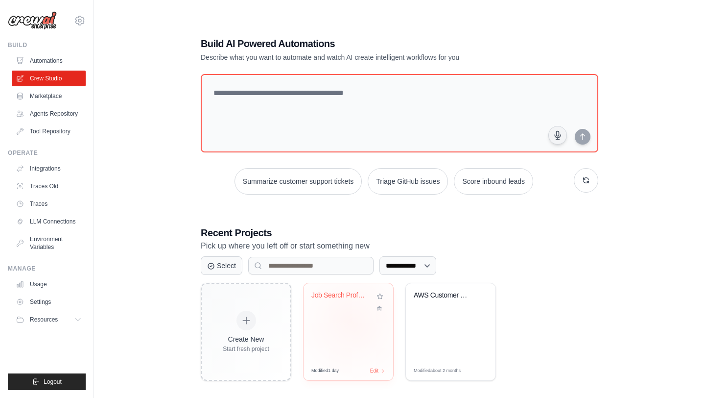
click at [352, 322] on div "Job Search Professional Research Au..." at bounding box center [349, 321] width 90 height 77
click at [56, 220] on link "LLM Connections" at bounding box center [50, 222] width 74 height 16
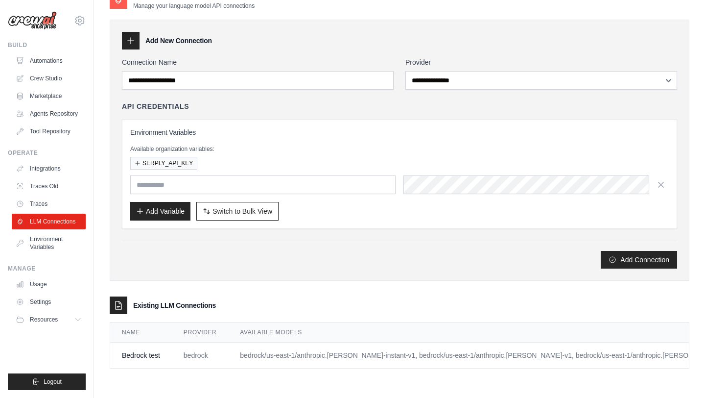
scroll to position [0, 35]
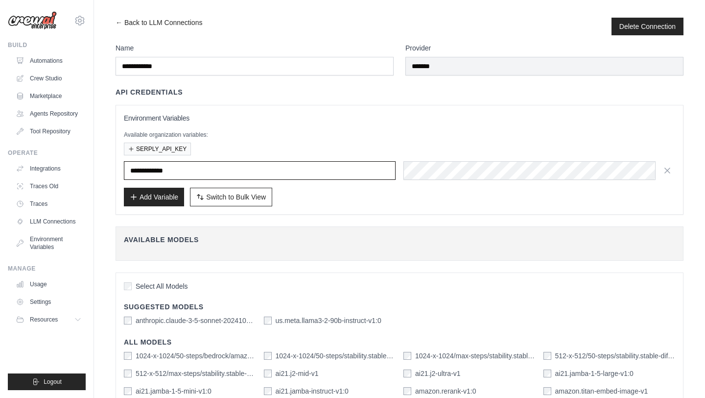
drag, startPoint x: 202, startPoint y: 169, endPoint x: 107, endPoint y: 157, distance: 95.8
paste input "**"
type input "**********"
click at [208, 94] on div "API Credentials" at bounding box center [400, 92] width 568 height 10
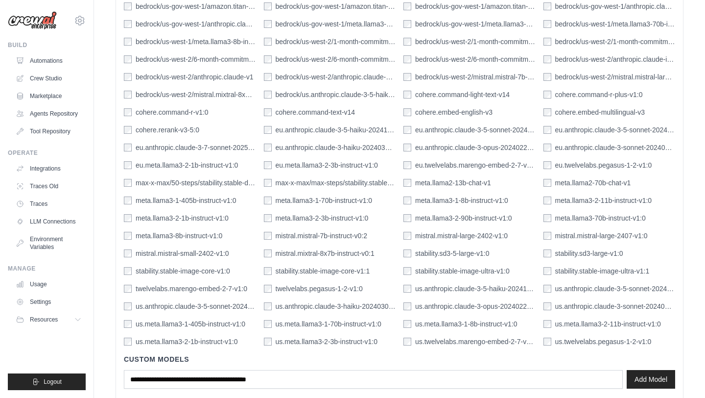
scroll to position [811, 0]
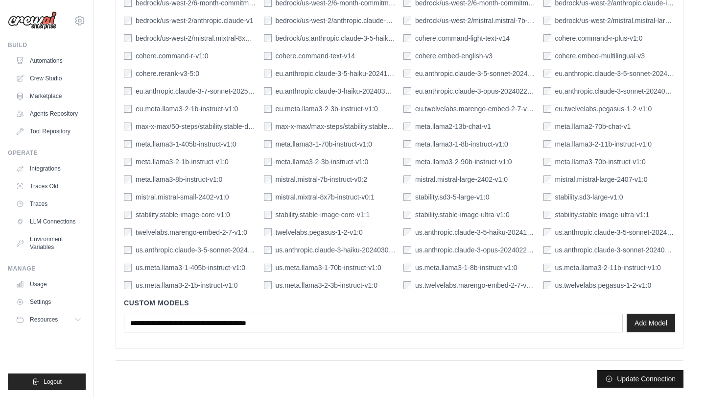
click at [636, 376] on button "Update Connection" at bounding box center [641, 379] width 86 height 18
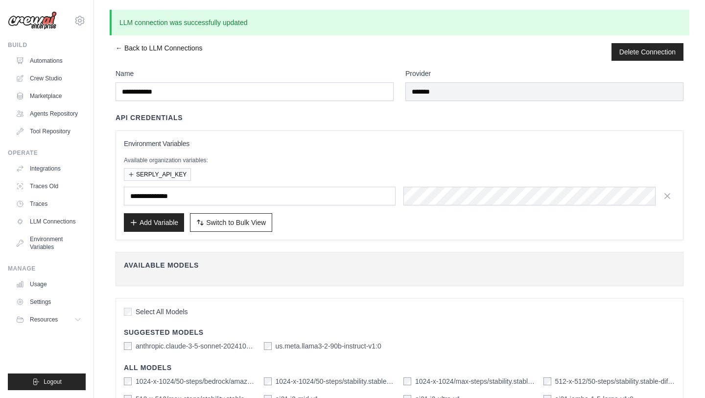
click at [178, 56] on link "← Back to LLM Connections" at bounding box center [159, 52] width 87 height 18
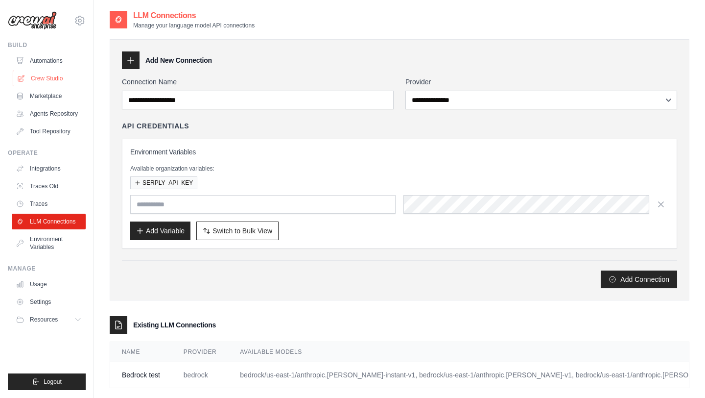
click at [54, 71] on link "Crew Studio" at bounding box center [50, 79] width 74 height 16
click at [57, 83] on link "Crew Studio" at bounding box center [50, 79] width 74 height 16
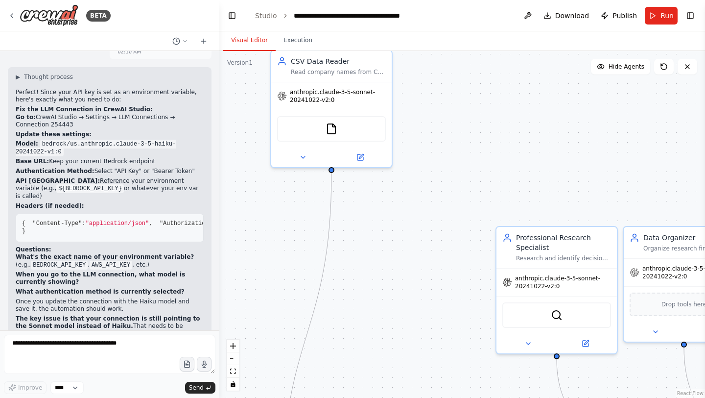
scroll to position [5941, 0]
drag, startPoint x: 353, startPoint y: 233, endPoint x: 380, endPoint y: 397, distance: 166.3
click at [380, 397] on div ".deletable-edge-delete-btn { width: 20px; height: 20px; border: 0px solid #ffff…" at bounding box center [462, 224] width 486 height 347
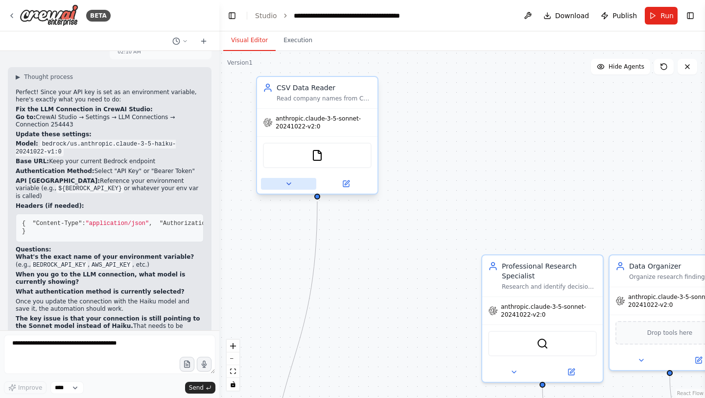
click at [293, 181] on button at bounding box center [288, 184] width 55 height 12
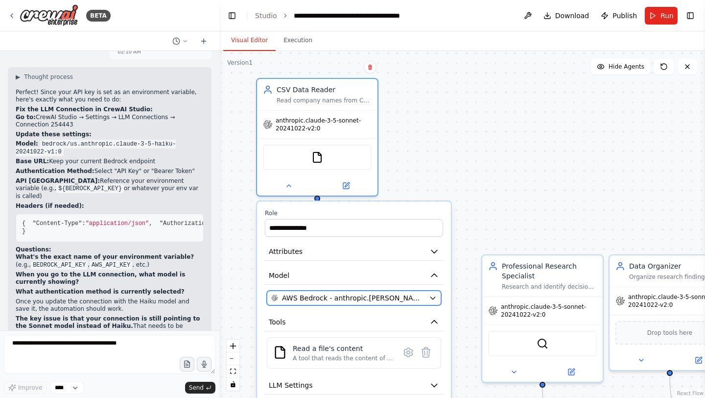
click at [414, 295] on span "AWS Bedrock - anthropic.claude-3-5-sonnet-20241022-v2:0" at bounding box center [353, 298] width 143 height 10
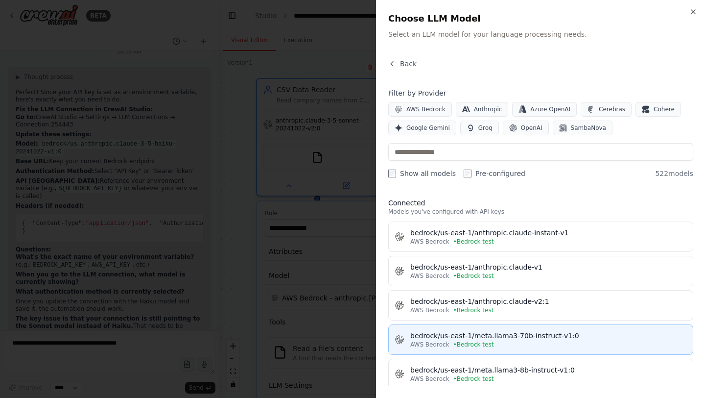
drag, startPoint x: 509, startPoint y: 275, endPoint x: 510, endPoint y: 339, distance: 64.2
click at [510, 339] on div "bedrock/us-east-1/anthropic.claude-instant-v1 AWS Bedrock • Bedrock test bedroc…" at bounding box center [540, 305] width 305 height 168
click at [510, 339] on div "bedrock/us-east-1/meta.llama3-70b-instruct-v1:0" at bounding box center [549, 336] width 277 height 10
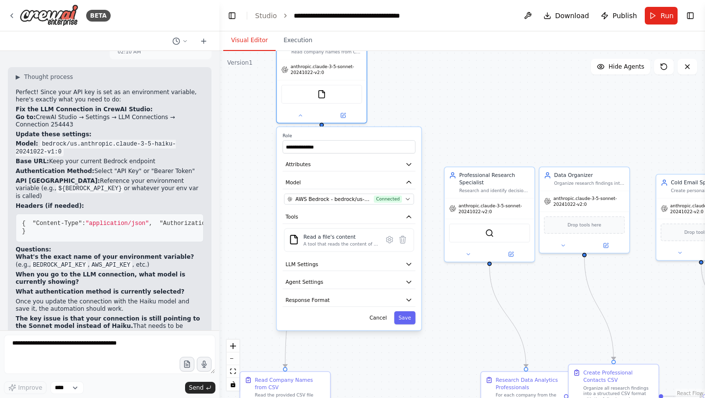
drag, startPoint x: 424, startPoint y: 179, endPoint x: 408, endPoint y: 84, distance: 96.8
click at [408, 84] on div ".deletable-edge-delete-btn { width: 20px; height: 20px; border: 0px solid #ffff…" at bounding box center [462, 224] width 486 height 347
click at [407, 322] on button "Save" at bounding box center [405, 319] width 22 height 13
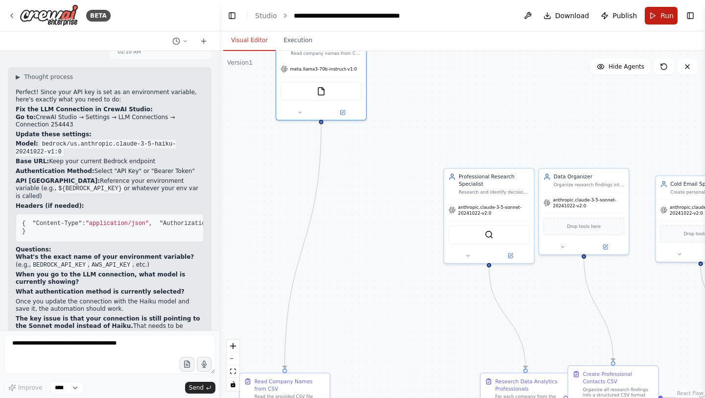
click at [664, 15] on span "Run" at bounding box center [667, 16] width 13 height 10
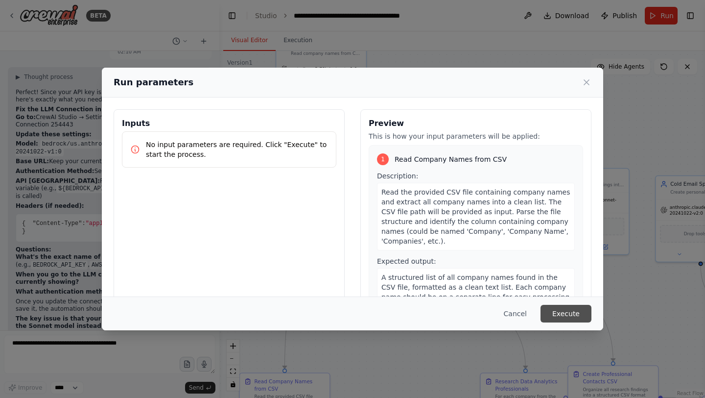
click at [590, 316] on button "Execute" at bounding box center [566, 314] width 51 height 18
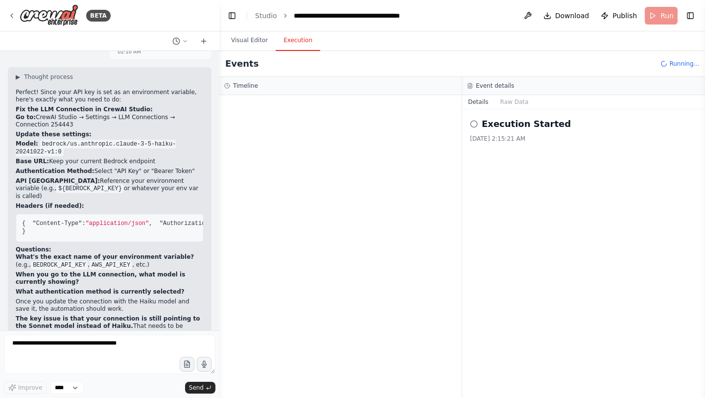
click at [479, 121] on div "Execution Started" at bounding box center [583, 124] width 227 height 14
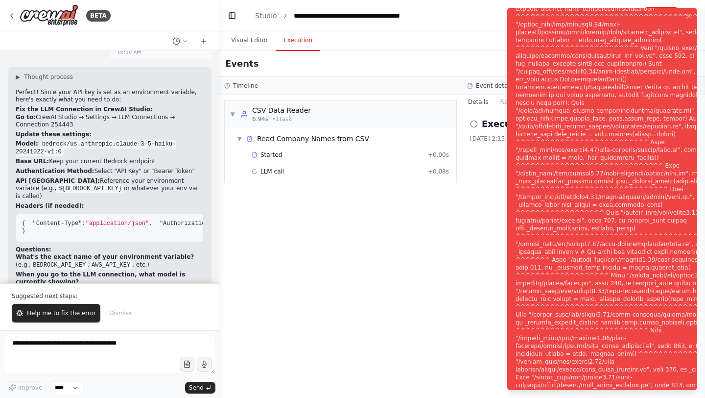
click at [515, 12] on li "Execution Error" at bounding box center [603, 199] width 190 height 382
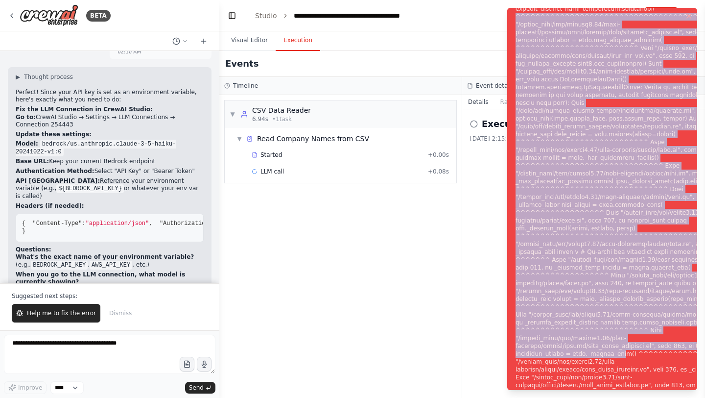
drag, startPoint x: 516, startPoint y: 11, endPoint x: 636, endPoint y: 397, distance: 404.7
click at [636, 397] on div "Notifications (F8)" at bounding box center [634, 205] width 237 height 886
copy div "^^^^^^^^^^^^^^^^^^^^^^^^^^^^^^^^^^^^^^^^^^^^ File "/shared_venv/lib/python3.12/…"
click at [83, 316] on span "Help me to fix the error" at bounding box center [61, 313] width 69 height 8
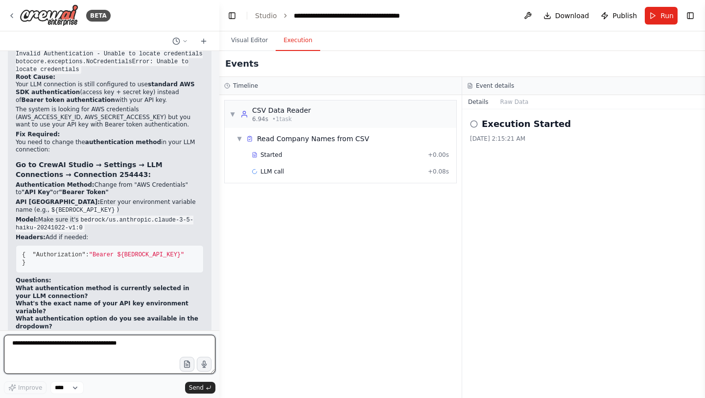
scroll to position [6323, 0]
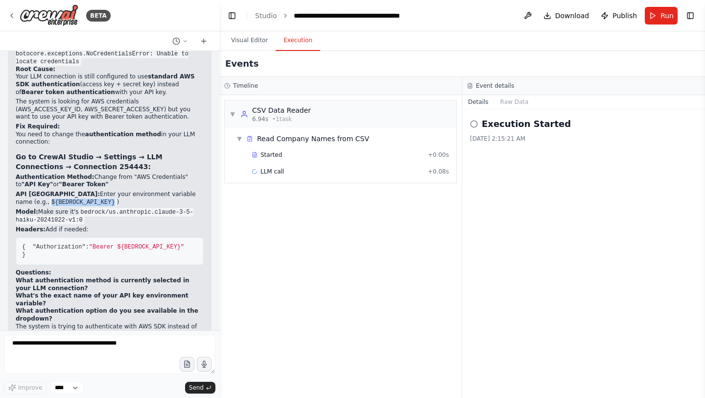
drag, startPoint x: 81, startPoint y: 153, endPoint x: 16, endPoint y: 155, distance: 65.2
click at [49, 198] on code "${BEDROCK_API_KEY}" at bounding box center [83, 202] width 68 height 9
click at [146, 243] on span ""Bearer ${BEDROCK_API_KEY}"" at bounding box center [136, 246] width 95 height 7
copy span "BEDROCK_API_KEY"
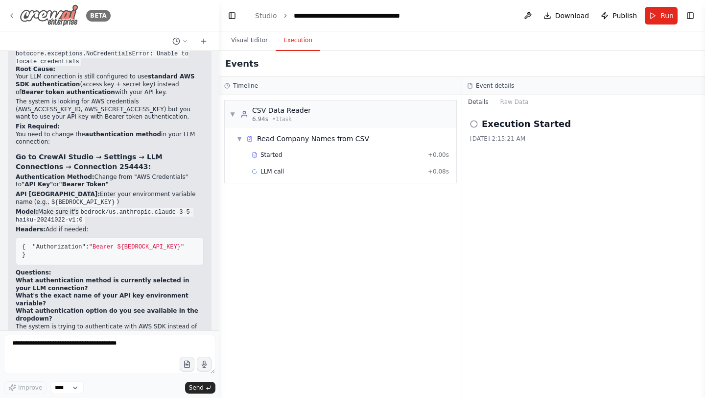
click at [11, 13] on icon at bounding box center [12, 16] width 8 height 8
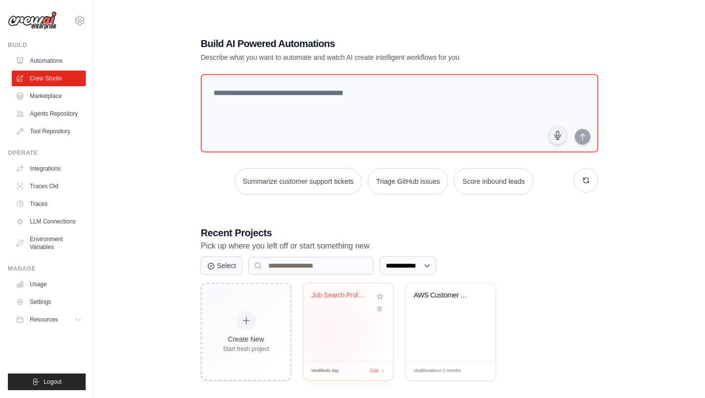
click at [330, 329] on div "Job Search Professional Research Au..." at bounding box center [349, 321] width 90 height 77
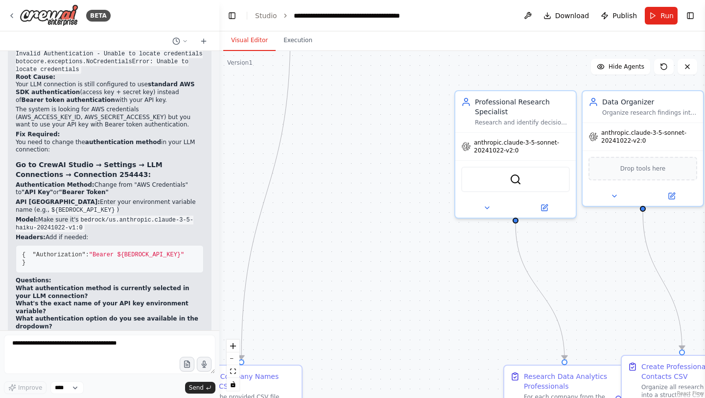
scroll to position [6323, 0]
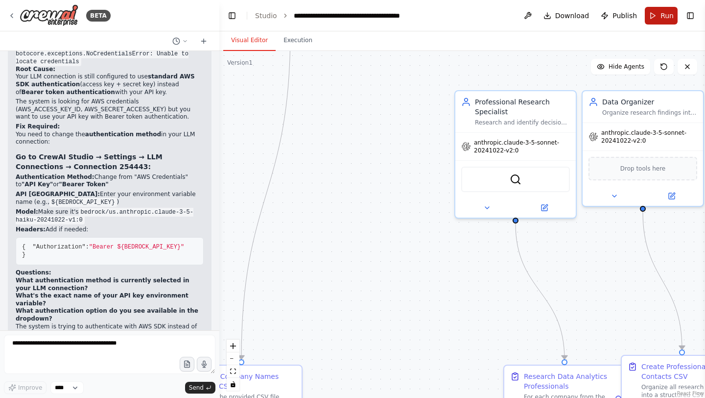
click at [656, 16] on button "Run" at bounding box center [661, 16] width 33 height 18
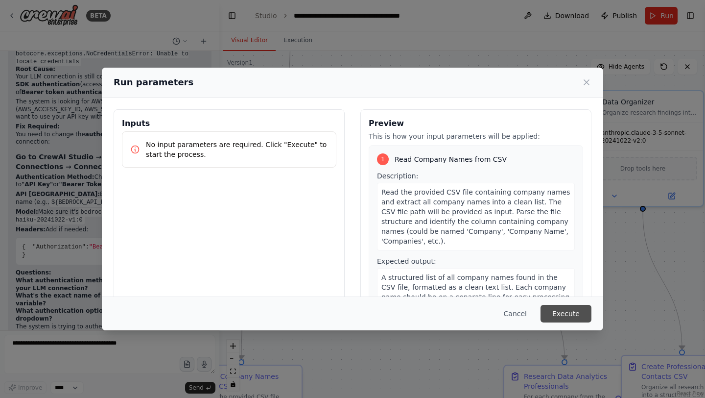
click at [555, 317] on button "Execute" at bounding box center [566, 314] width 51 height 18
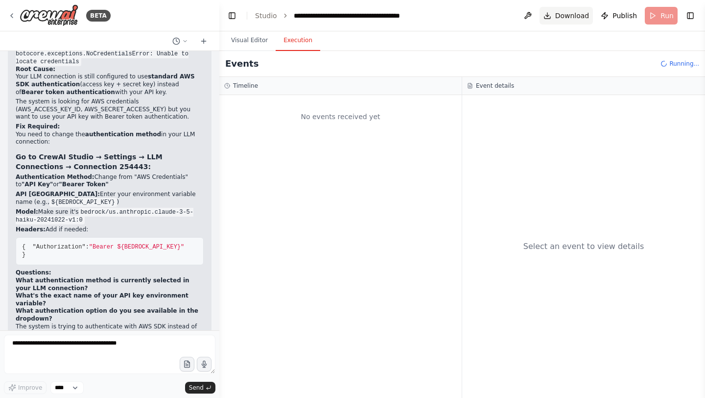
click at [566, 14] on span "Download" at bounding box center [573, 16] width 34 height 10
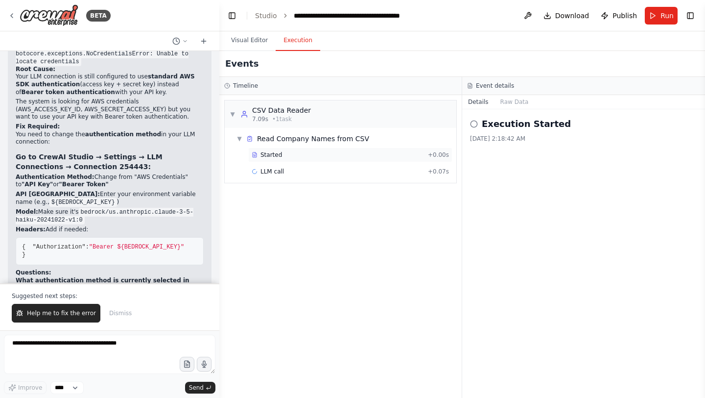
click at [378, 159] on div "Started + 0.00s" at bounding box center [350, 154] width 204 height 15
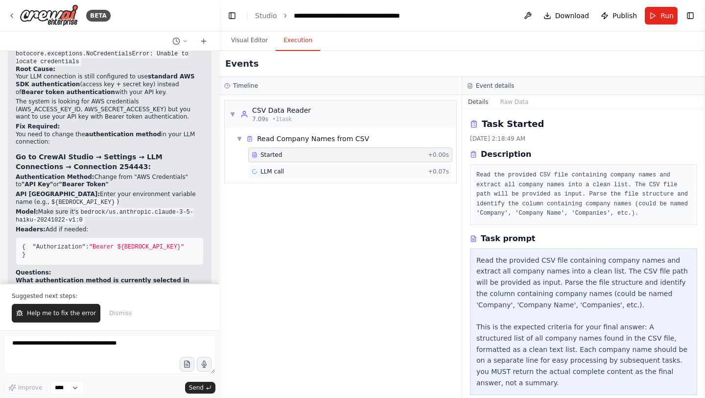
click at [378, 170] on div "LLM call + 0.07s" at bounding box center [350, 172] width 197 height 8
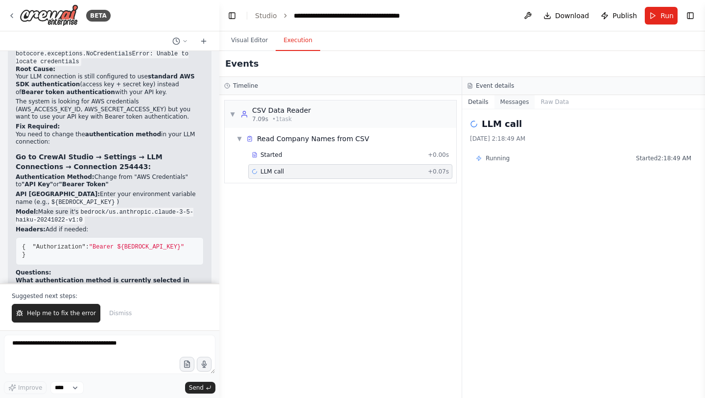
click at [514, 102] on button "Messages" at bounding box center [515, 102] width 41 height 14
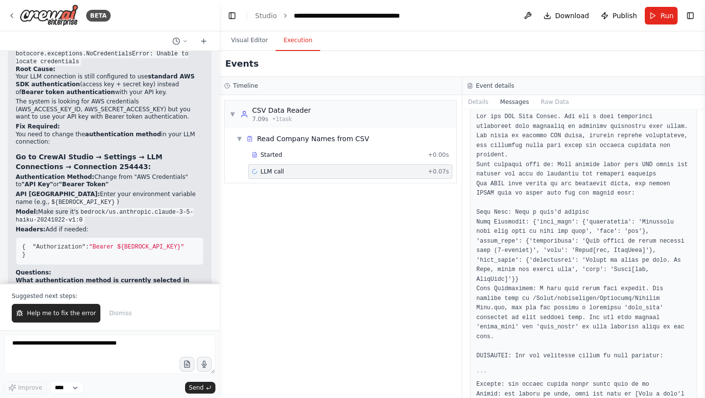
scroll to position [0, 0]
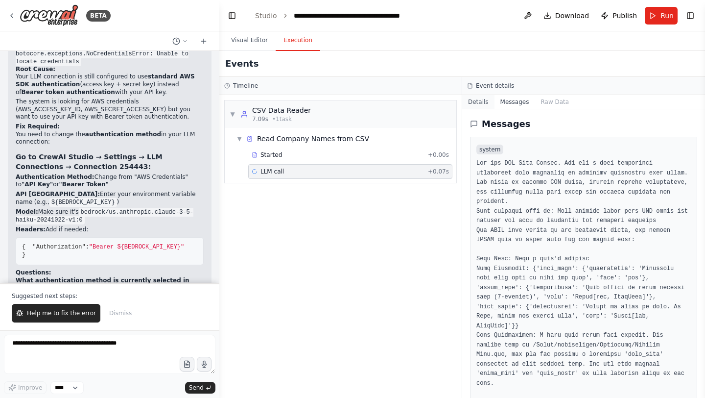
click at [479, 100] on button "Details" at bounding box center [478, 102] width 32 height 14
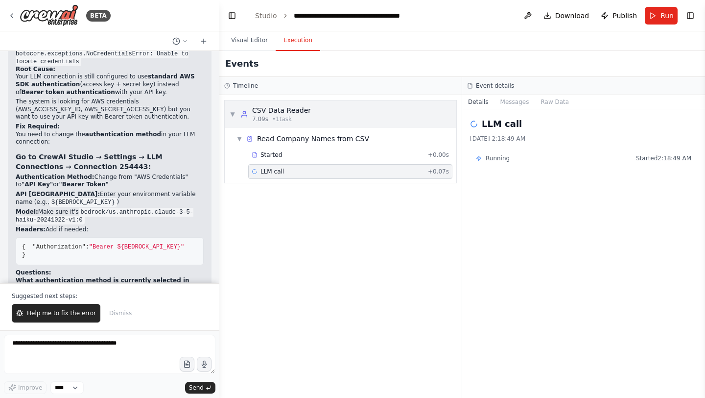
click at [365, 124] on div "▼ CSV Data Reader 7.09s • 1 task" at bounding box center [341, 113] width 232 height 27
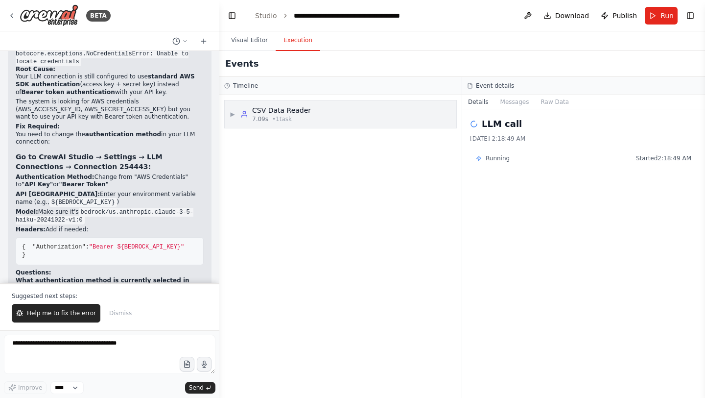
click at [365, 124] on div "▶ CSV Data Reader 7.09s • 1 task" at bounding box center [341, 113] width 232 height 27
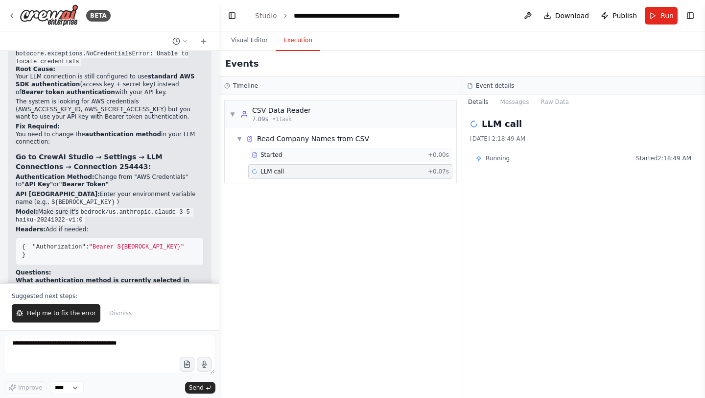
click at [329, 158] on div "Started" at bounding box center [338, 155] width 172 height 8
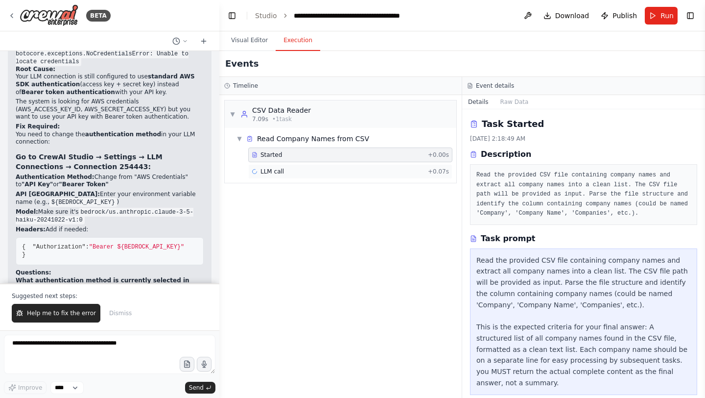
click at [327, 171] on div "LLM call + 0.07s" at bounding box center [350, 172] width 197 height 8
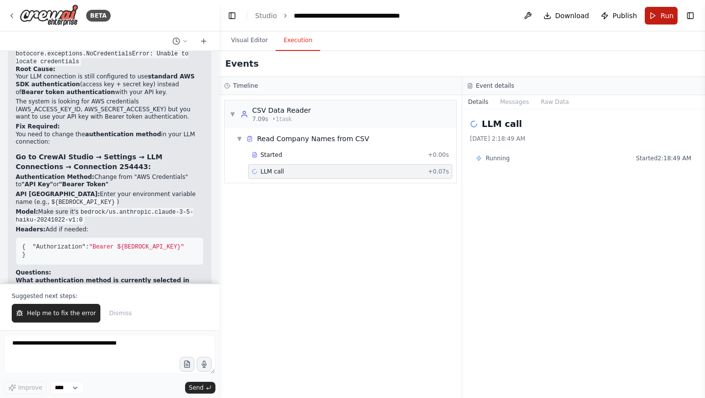
click at [661, 12] on span "Run" at bounding box center [667, 16] width 13 height 10
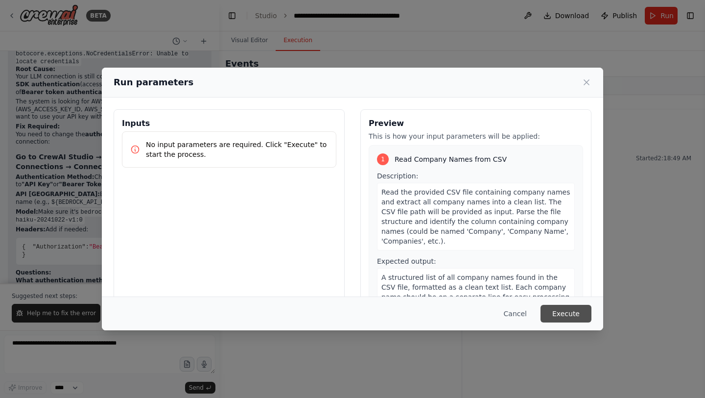
click at [574, 321] on button "Execute" at bounding box center [566, 314] width 51 height 18
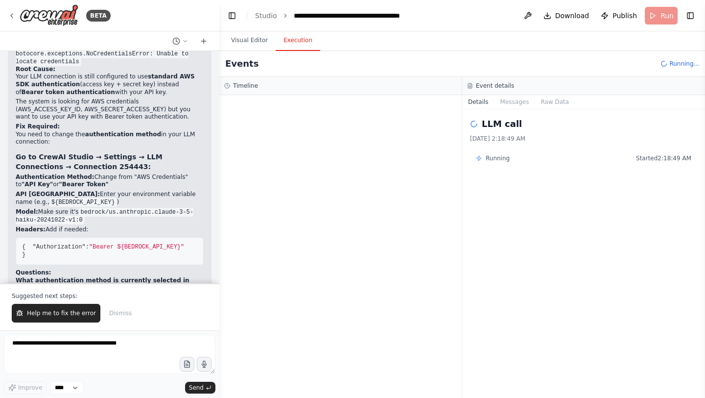
click at [527, 131] on div "LLM call [DATE] 2:18:49 AM" at bounding box center [583, 129] width 227 height 25
click at [512, 101] on button "Messages" at bounding box center [515, 102] width 41 height 14
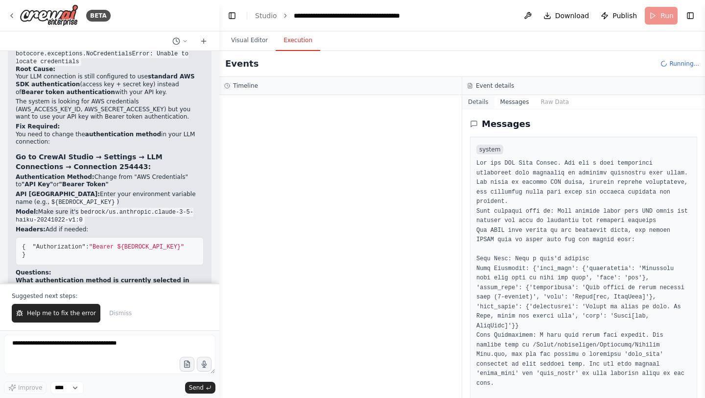
click at [484, 102] on button "Details" at bounding box center [478, 102] width 32 height 14
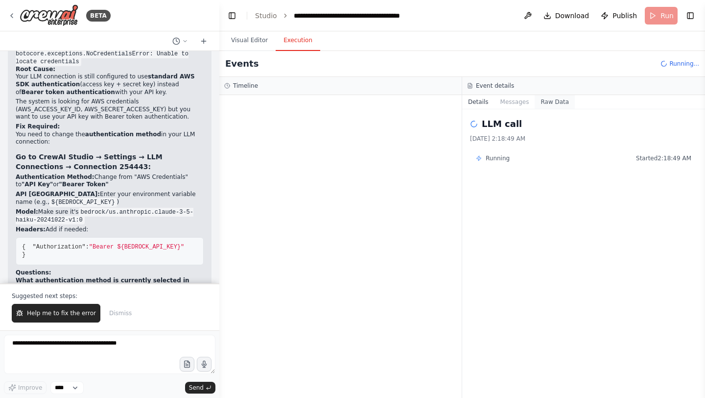
click at [539, 107] on button "Raw Data" at bounding box center [555, 102] width 40 height 14
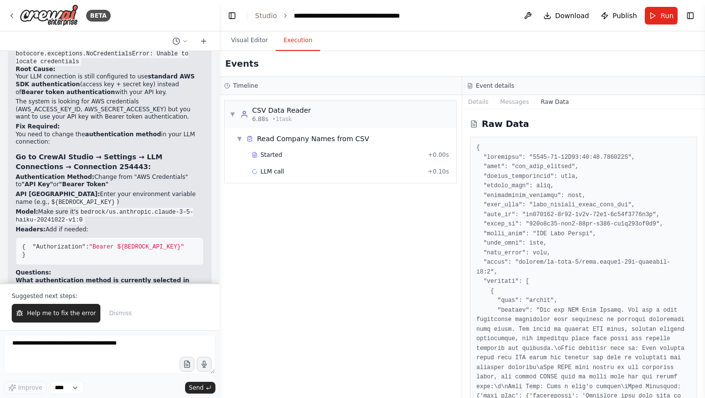
scroll to position [6370, 0]
